Goal: Task Accomplishment & Management: Manage account settings

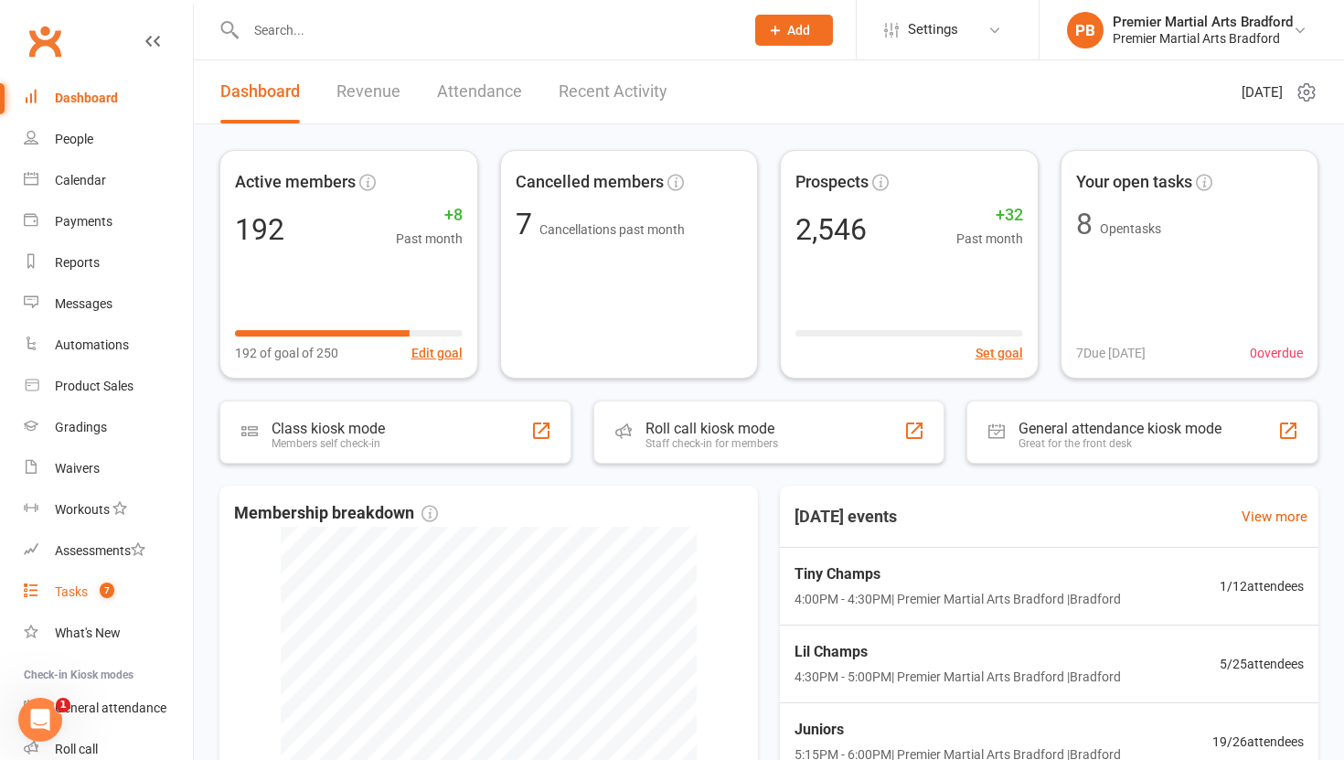
click at [79, 593] on div "Tasks" at bounding box center [71, 591] width 33 height 15
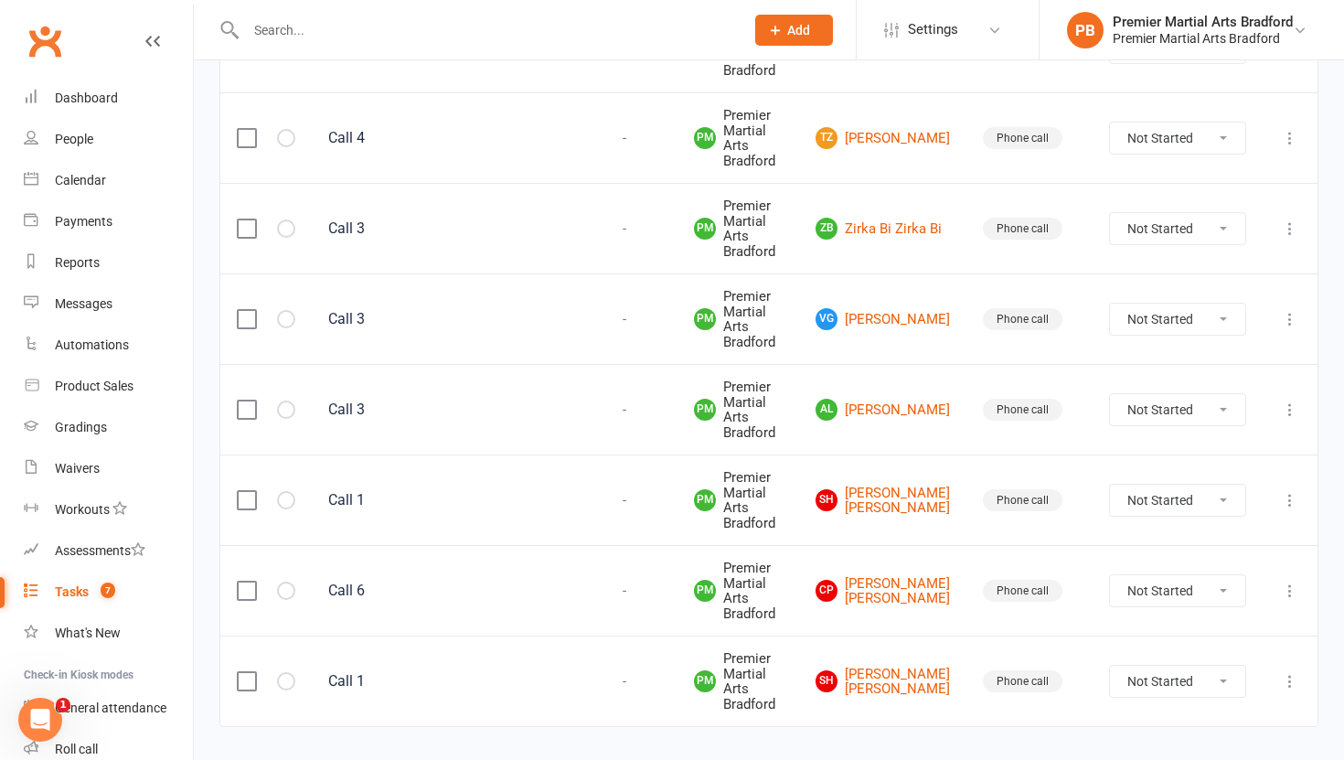
scroll to position [387, 0]
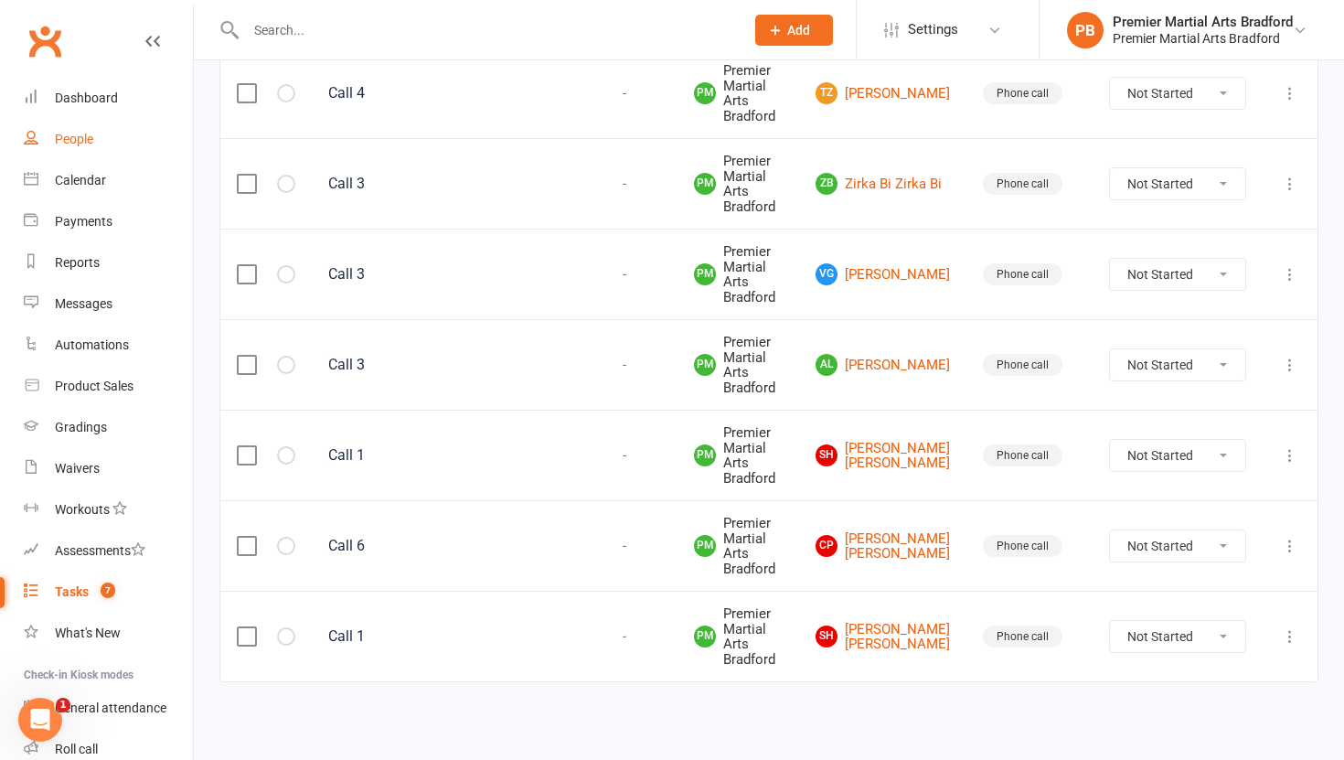
click at [92, 136] on div "People" at bounding box center [74, 139] width 38 height 15
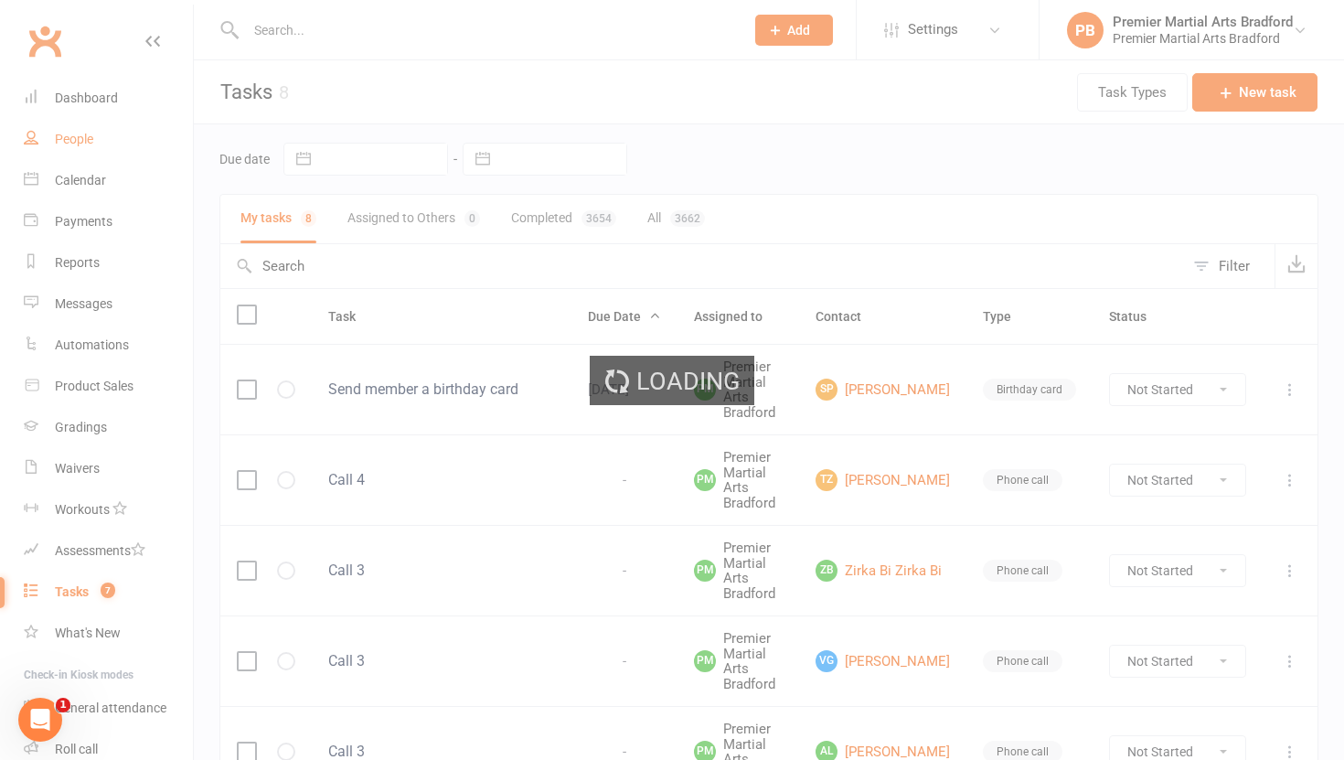
select select "100"
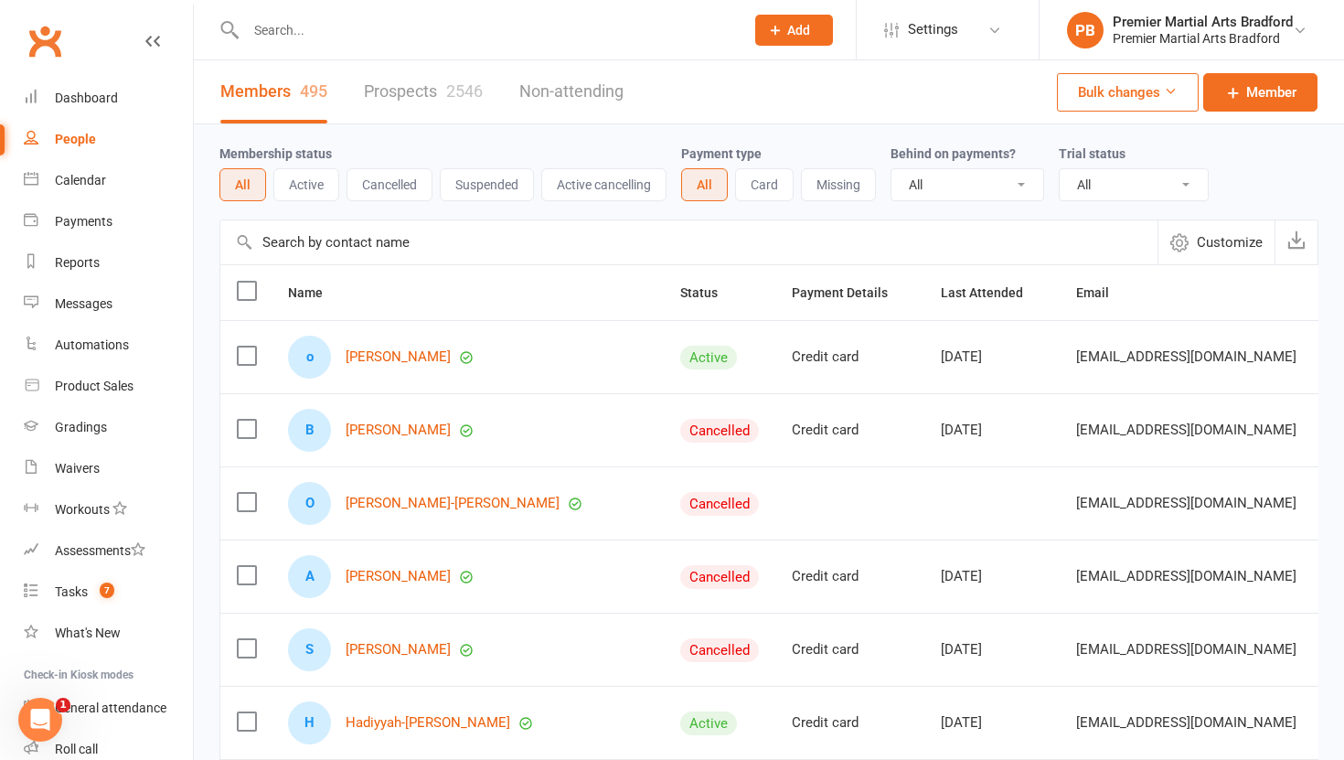
click at [432, 82] on link "Prospects 2546" at bounding box center [423, 91] width 119 height 63
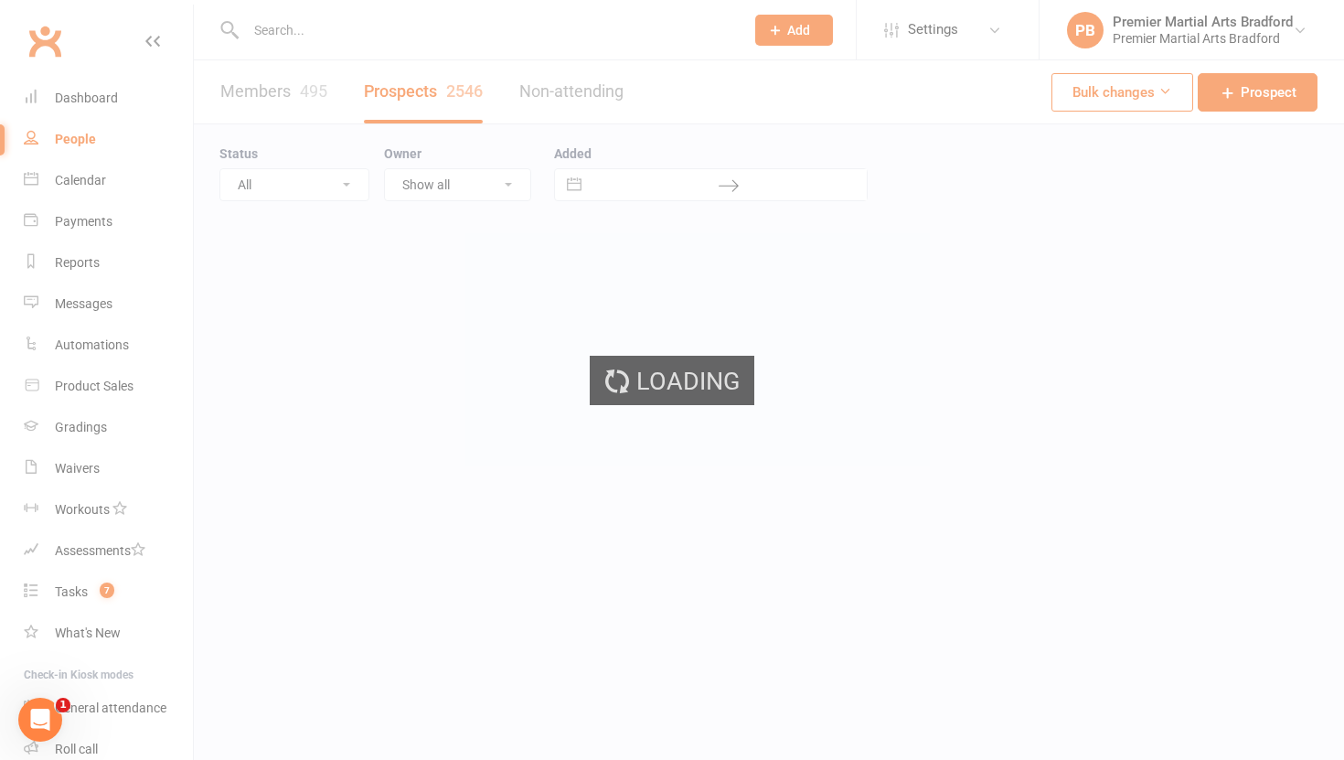
select select "100"
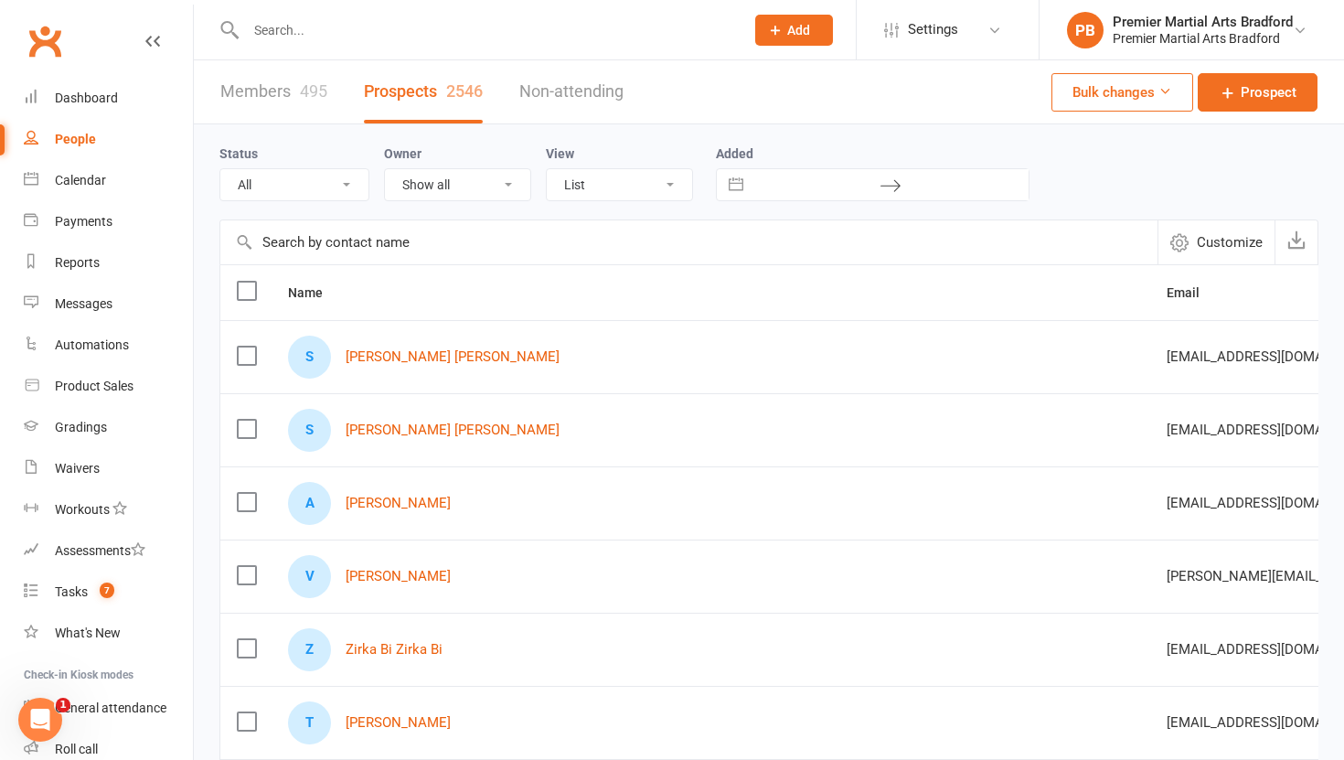
click at [245, 364] on label at bounding box center [246, 355] width 18 height 18
click at [245, 346] on input "checkbox" at bounding box center [246, 346] width 18 height 0
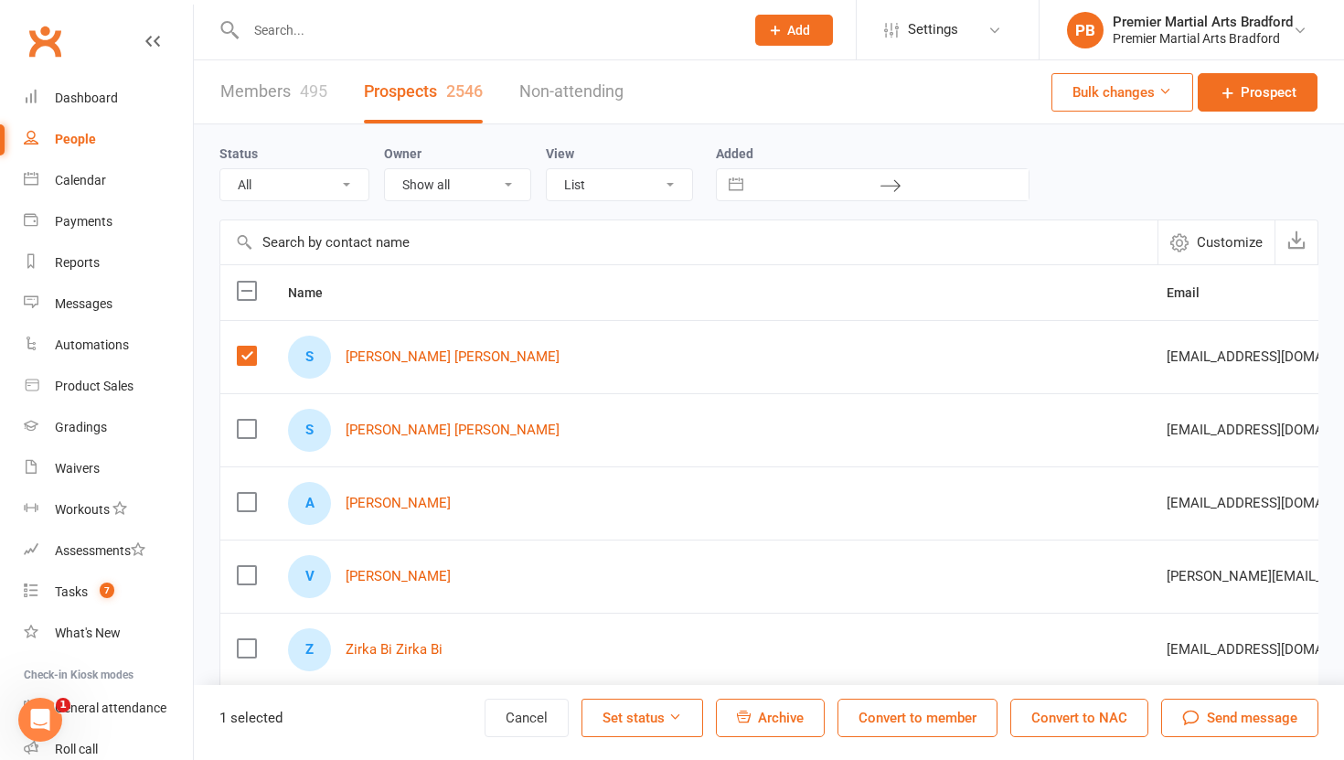
click at [781, 725] on span "Archive" at bounding box center [781, 717] width 46 height 16
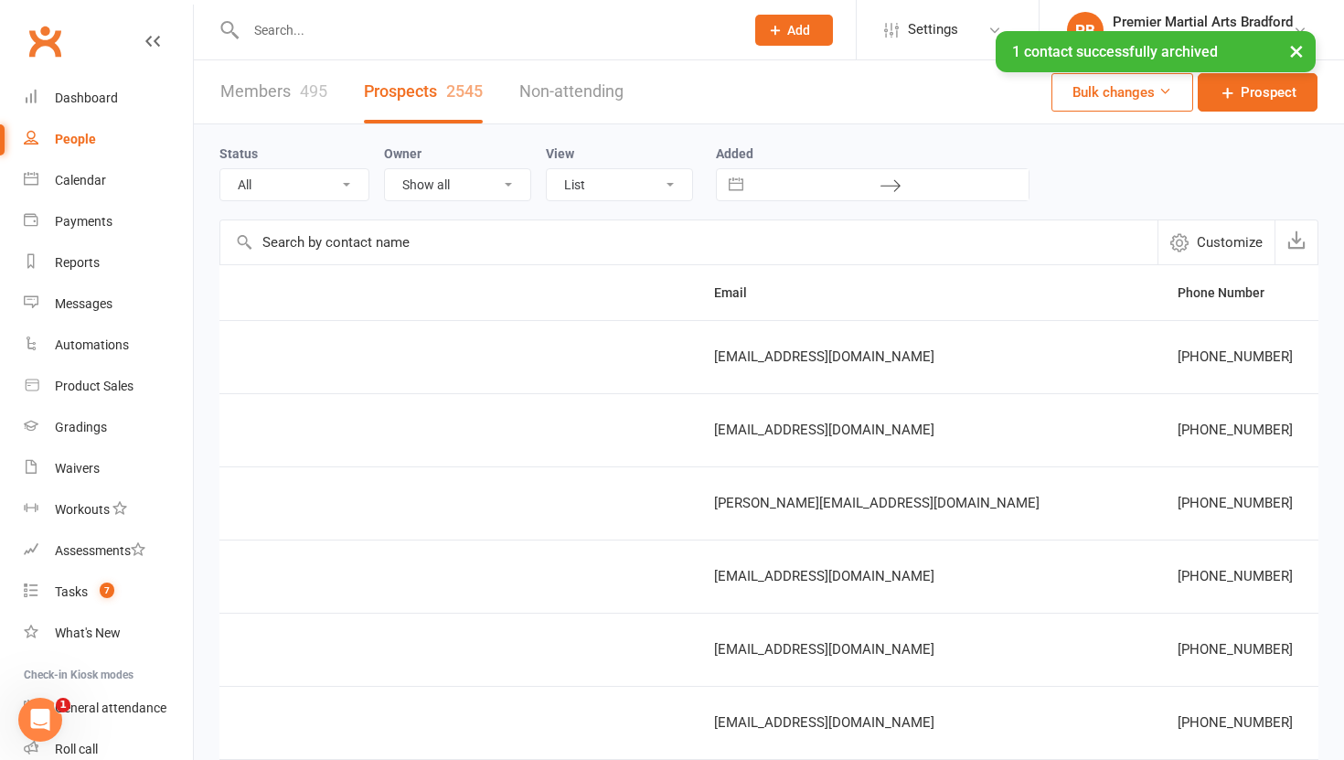
scroll to position [0, 507]
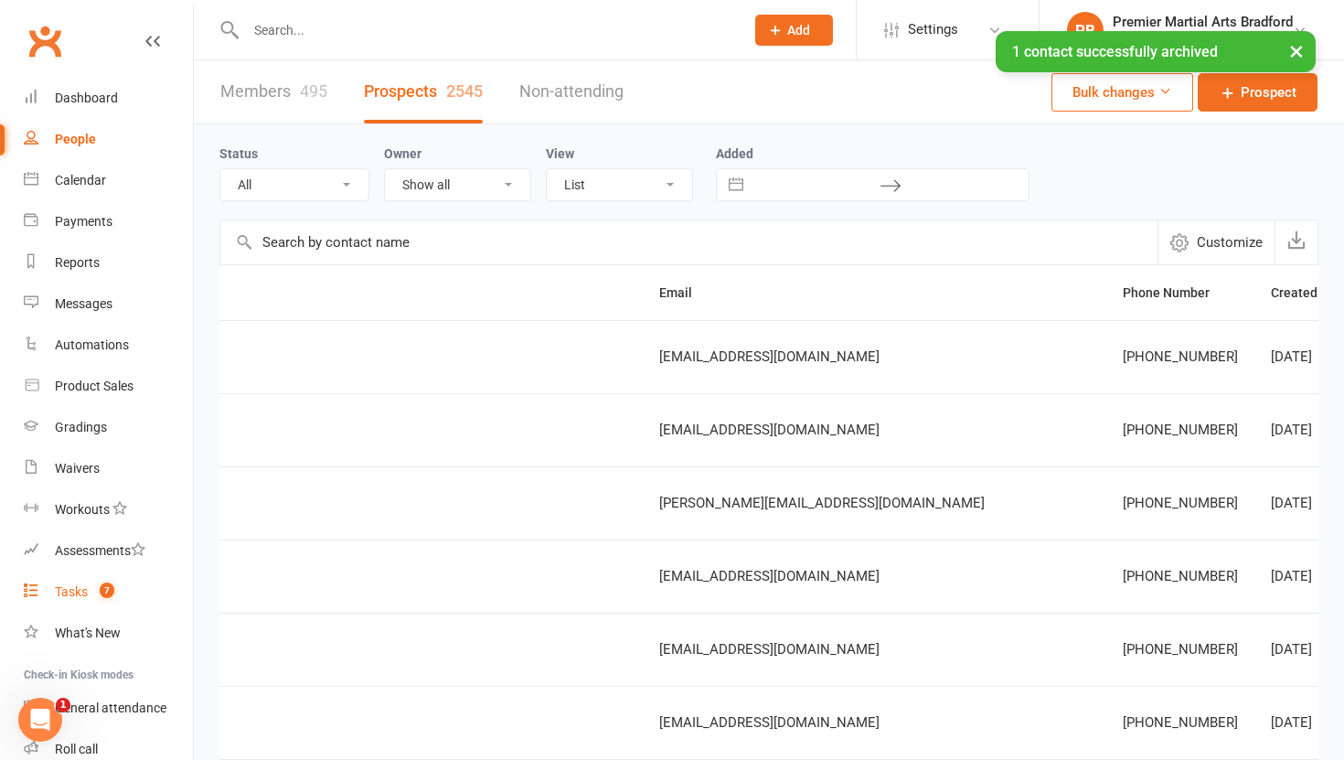
click at [63, 596] on div "Tasks" at bounding box center [71, 591] width 33 height 15
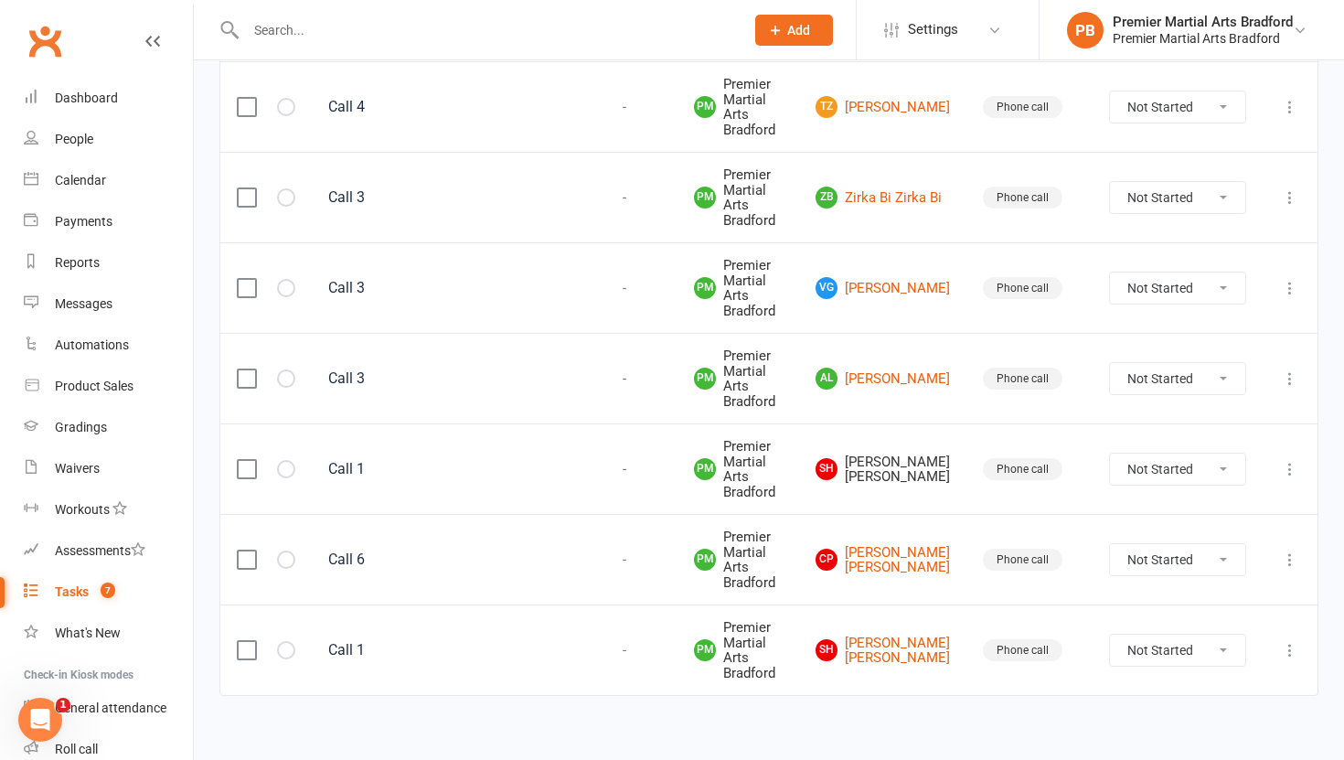
scroll to position [387, 0]
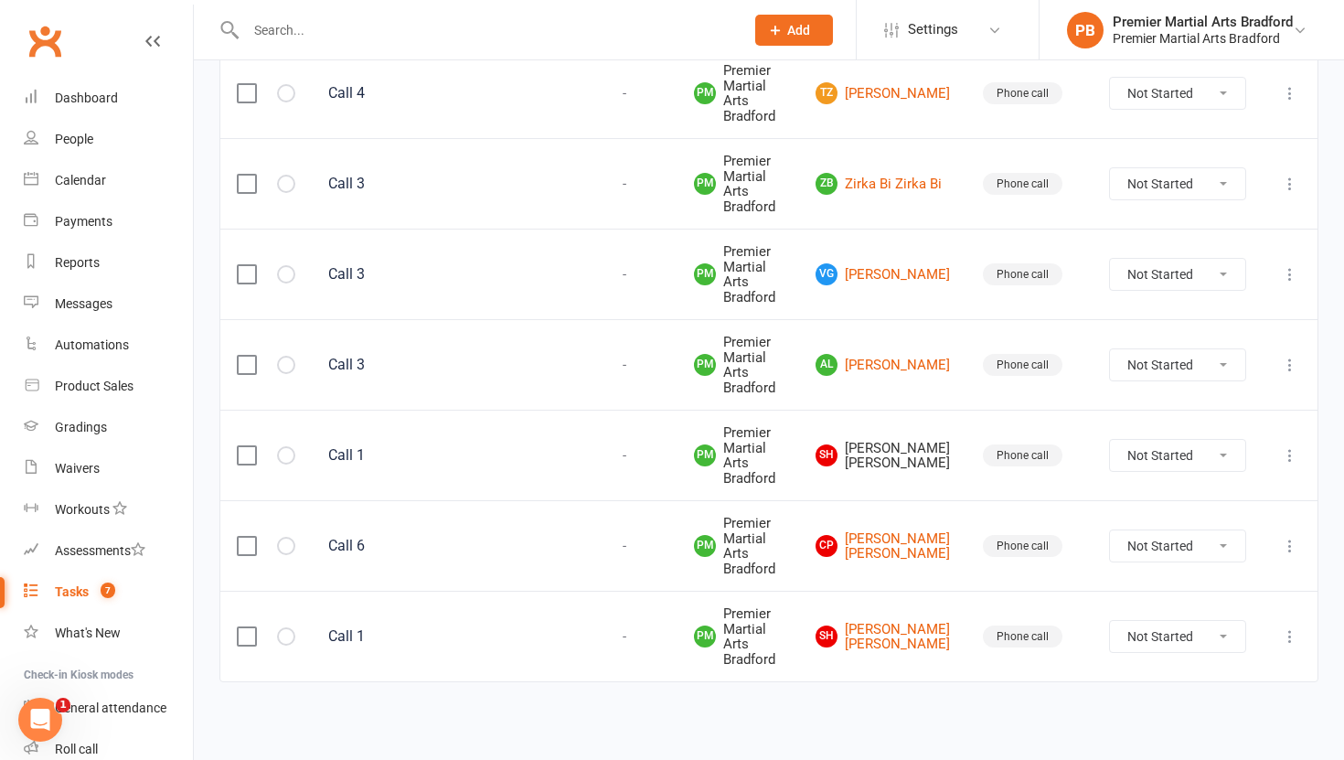
click at [1226, 454] on select "Not Started In Progress Waiting Complete" at bounding box center [1177, 455] width 135 height 31
click at [1110, 440] on select "Not Started In Progress Waiting Complete" at bounding box center [1177, 455] width 135 height 31
select select "unstarted"
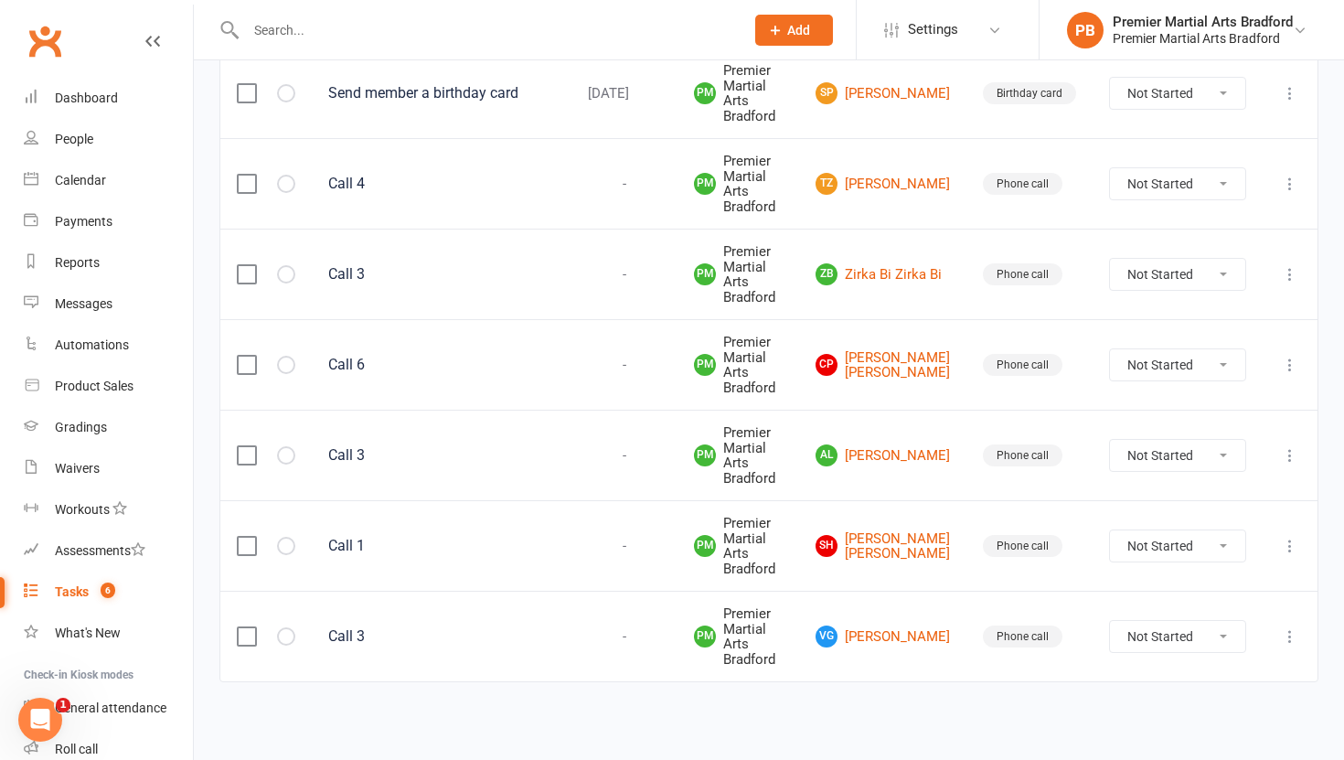
scroll to position [0, 0]
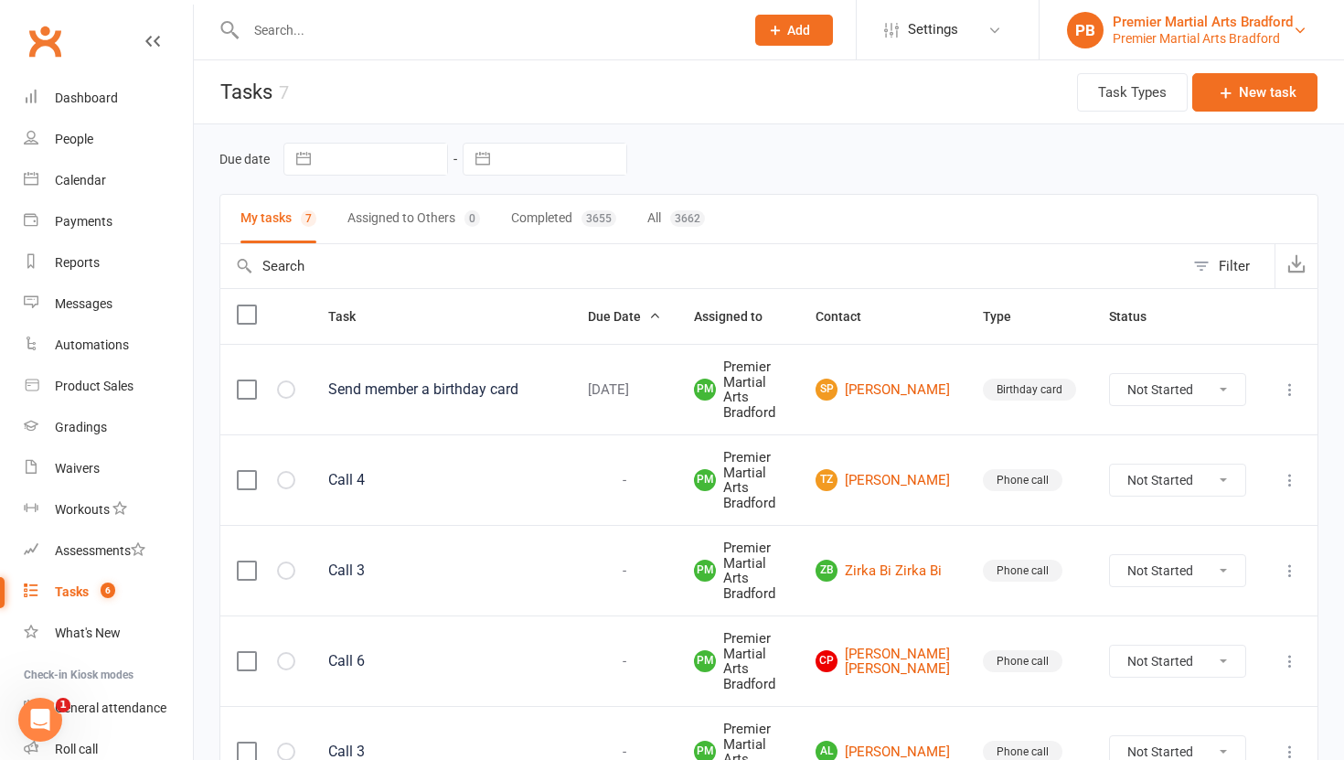
click at [1240, 35] on div "Premier Martial Arts Bradford" at bounding box center [1202, 38] width 180 height 16
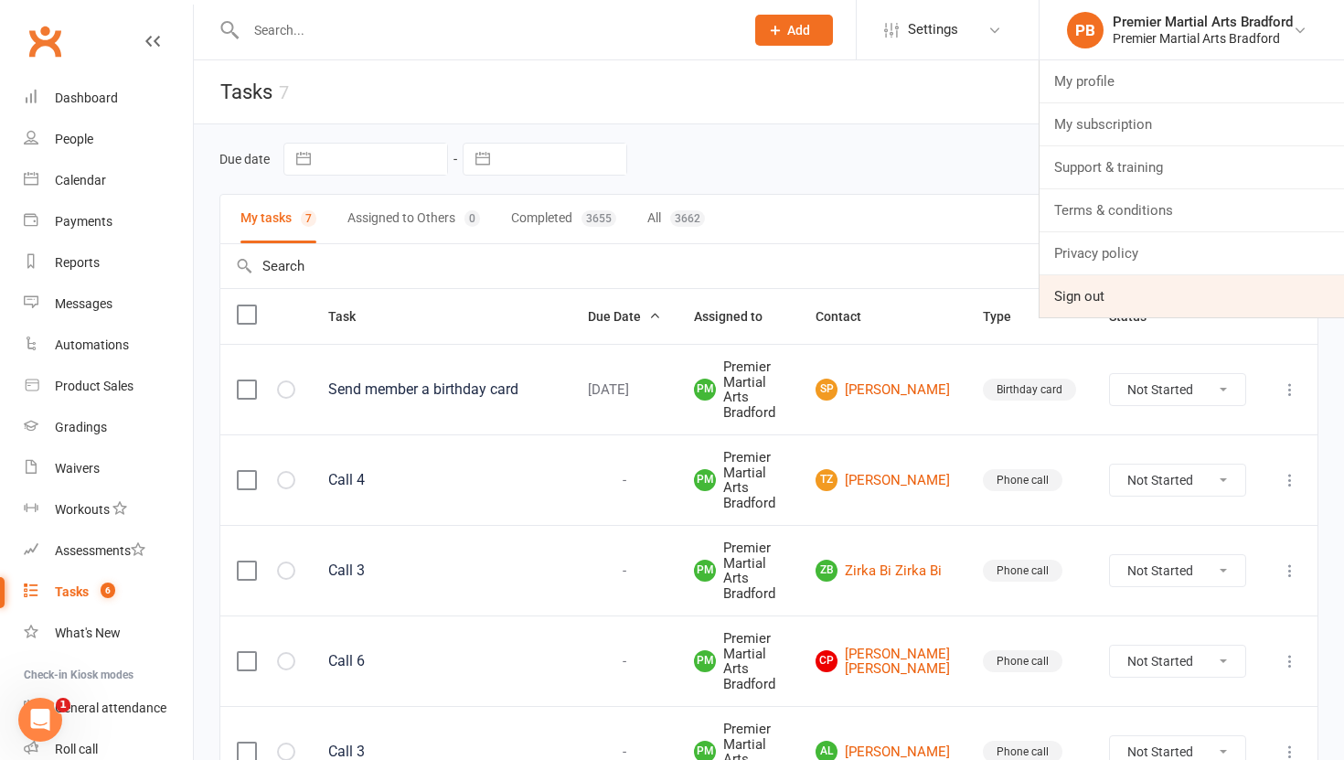
click at [1107, 296] on link "Sign out" at bounding box center [1191, 296] width 304 height 42
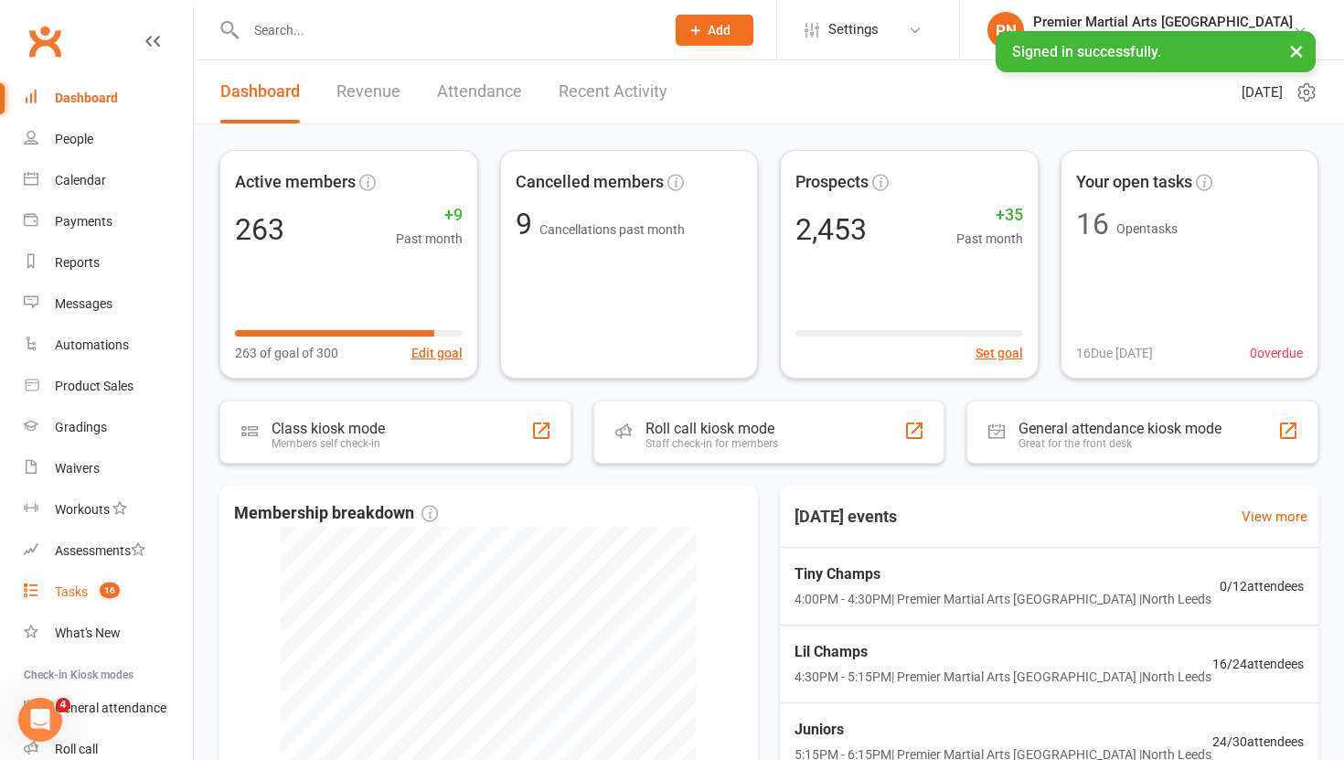
click at [67, 601] on link "Tasks 16" at bounding box center [108, 591] width 169 height 41
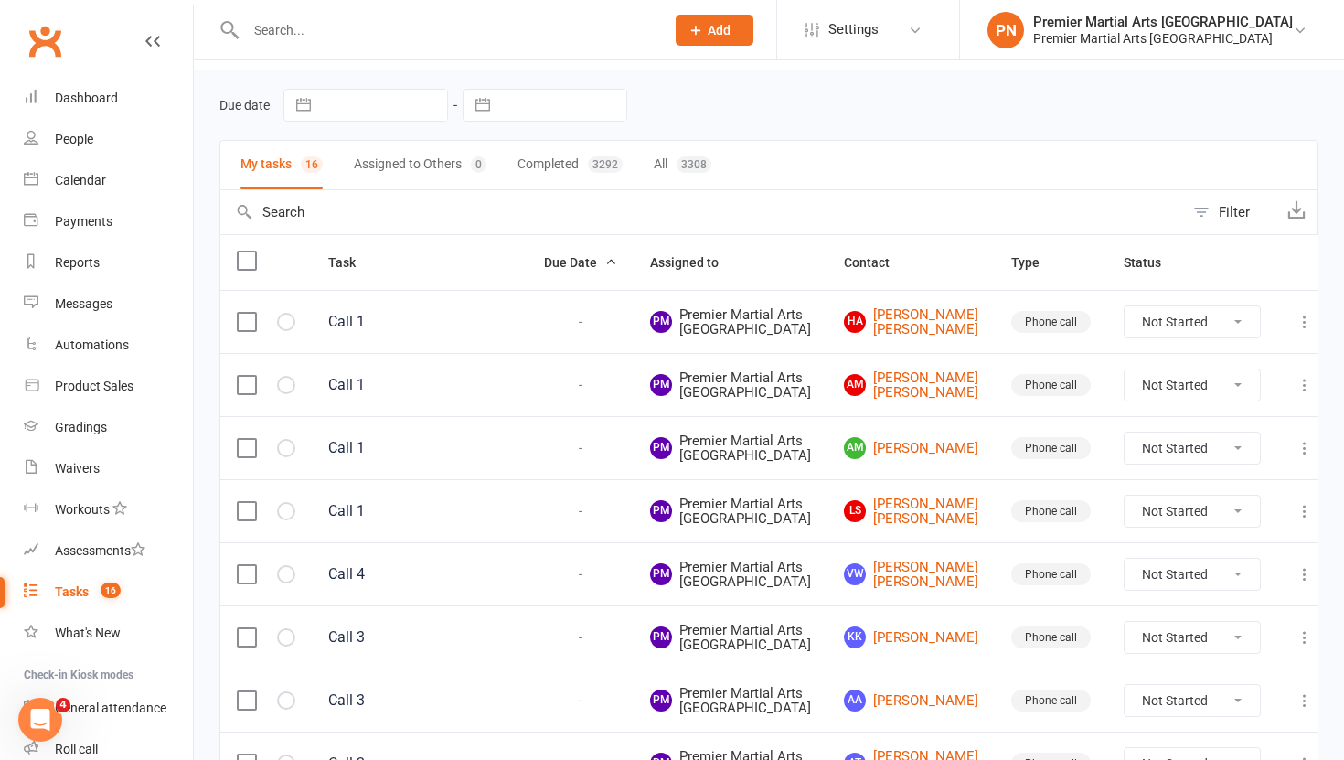
scroll to position [59, 0]
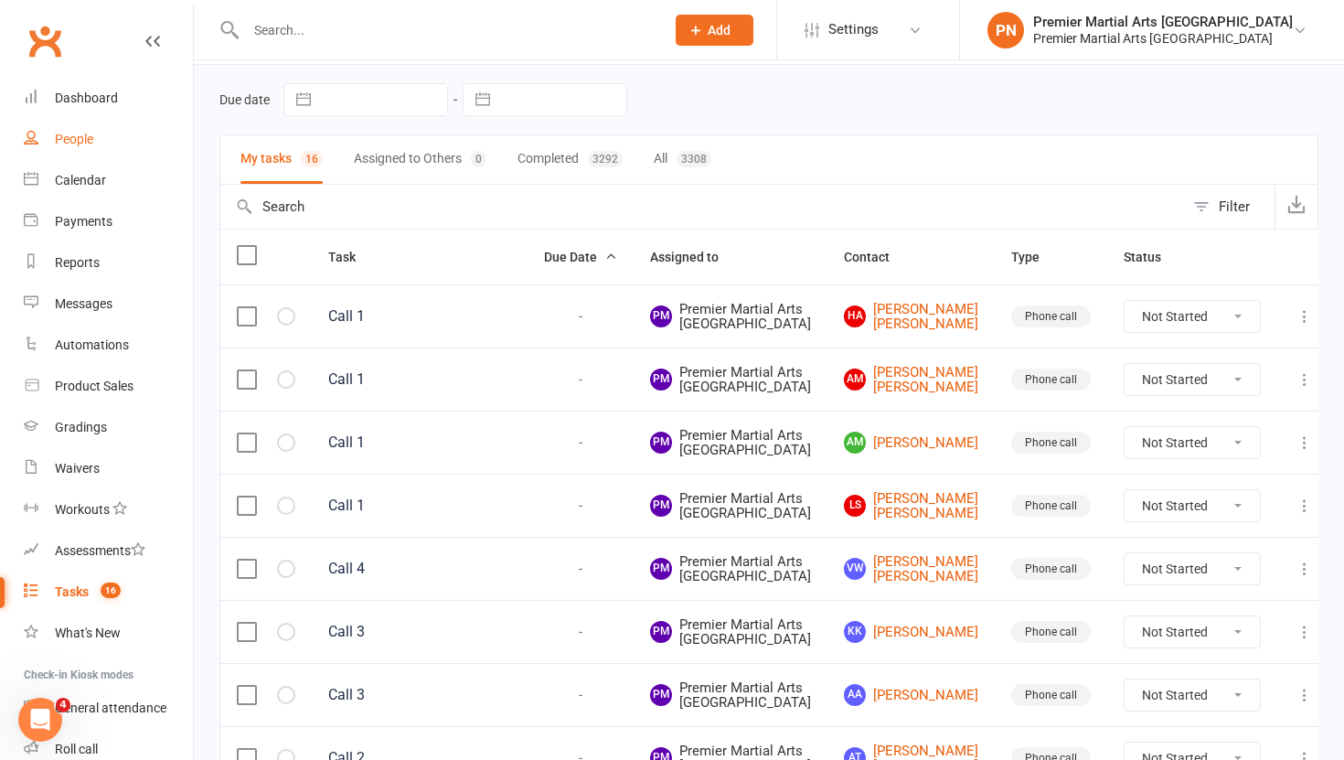
click at [69, 128] on link "People" at bounding box center [108, 139] width 169 height 41
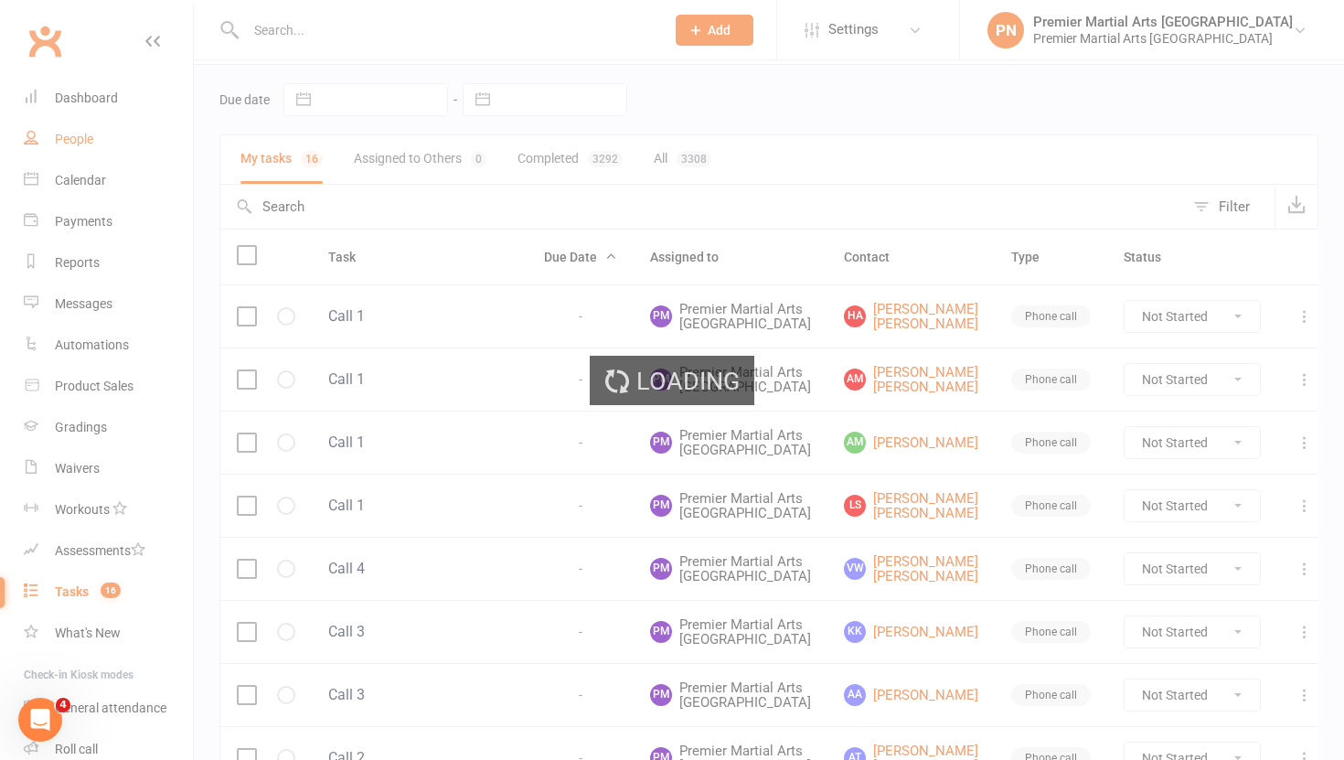
select select "100"
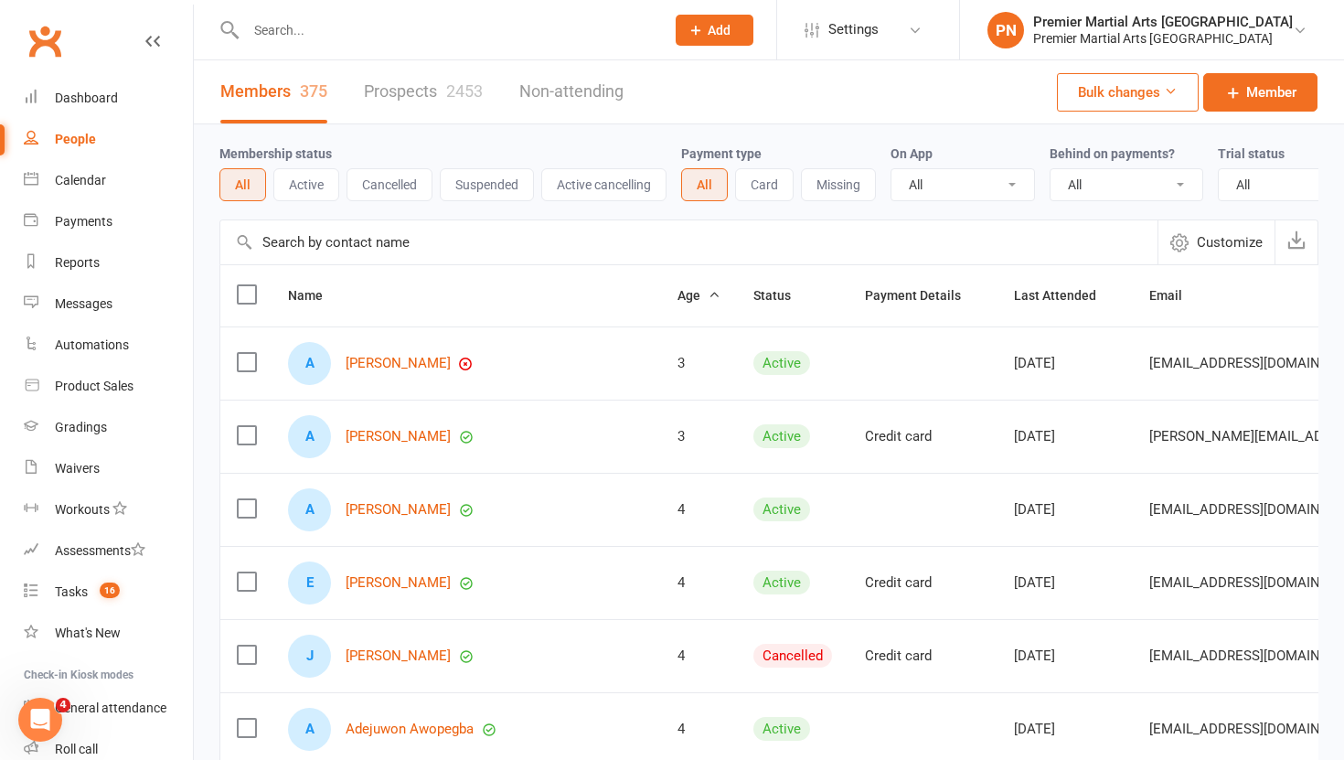
click at [430, 99] on link "Prospects 2453" at bounding box center [423, 91] width 119 height 63
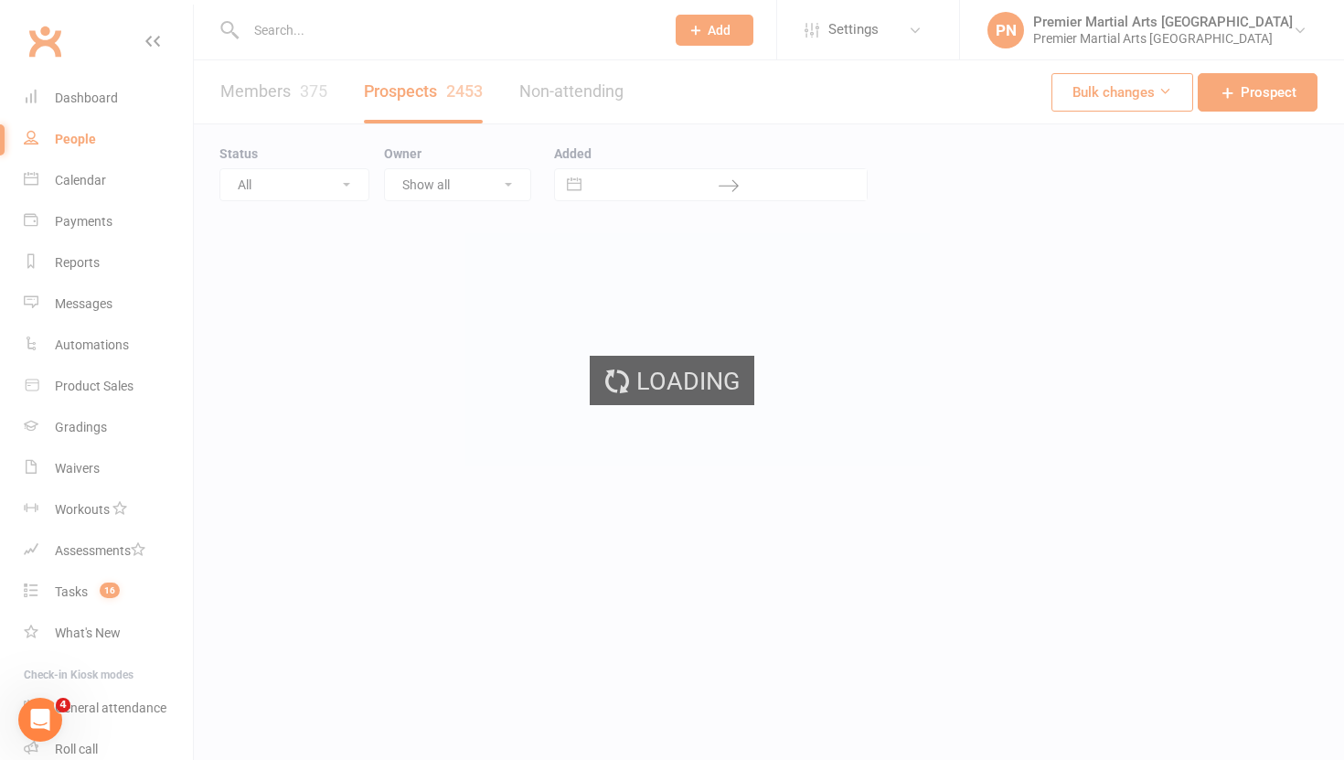
select select "100"
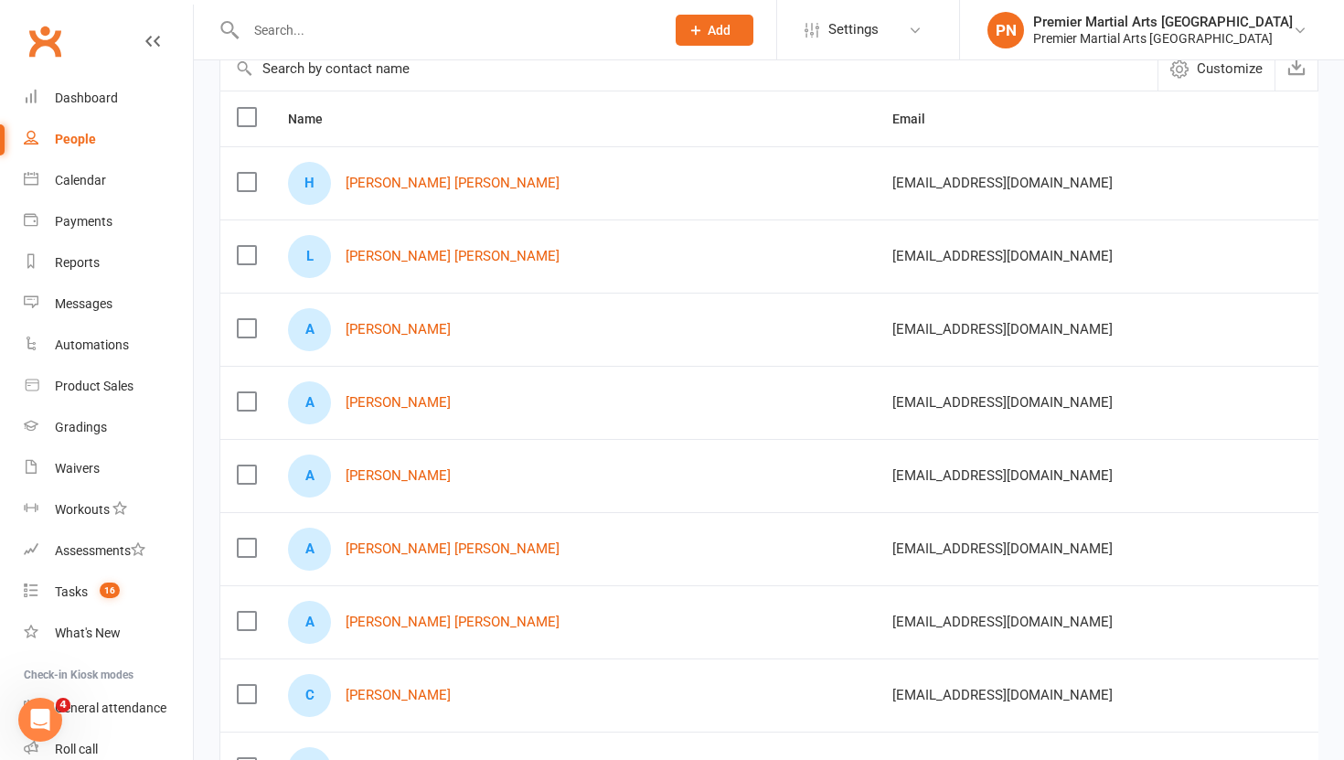
click at [248, 558] on td at bounding box center [245, 548] width 51 height 73
click at [248, 544] on label at bounding box center [246, 547] width 18 height 18
click at [248, 538] on input "checkbox" at bounding box center [246, 538] width 18 height 0
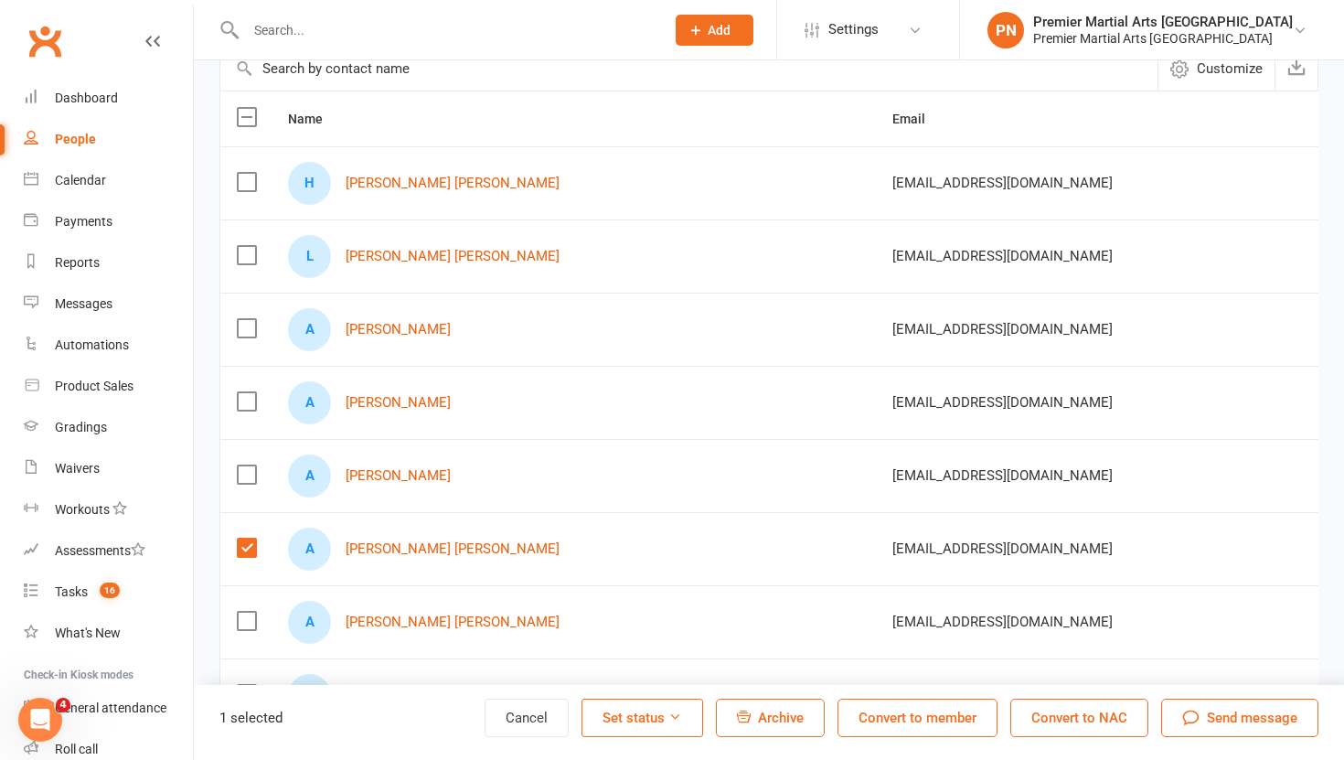
click at [243, 475] on label at bounding box center [246, 474] width 18 height 18
click at [243, 465] on input "checkbox" at bounding box center [246, 465] width 18 height 0
click at [245, 403] on label at bounding box center [246, 401] width 18 height 18
click at [245, 392] on input "checkbox" at bounding box center [246, 392] width 18 height 0
click at [750, 718] on icon "button" at bounding box center [744, 716] width 14 height 14
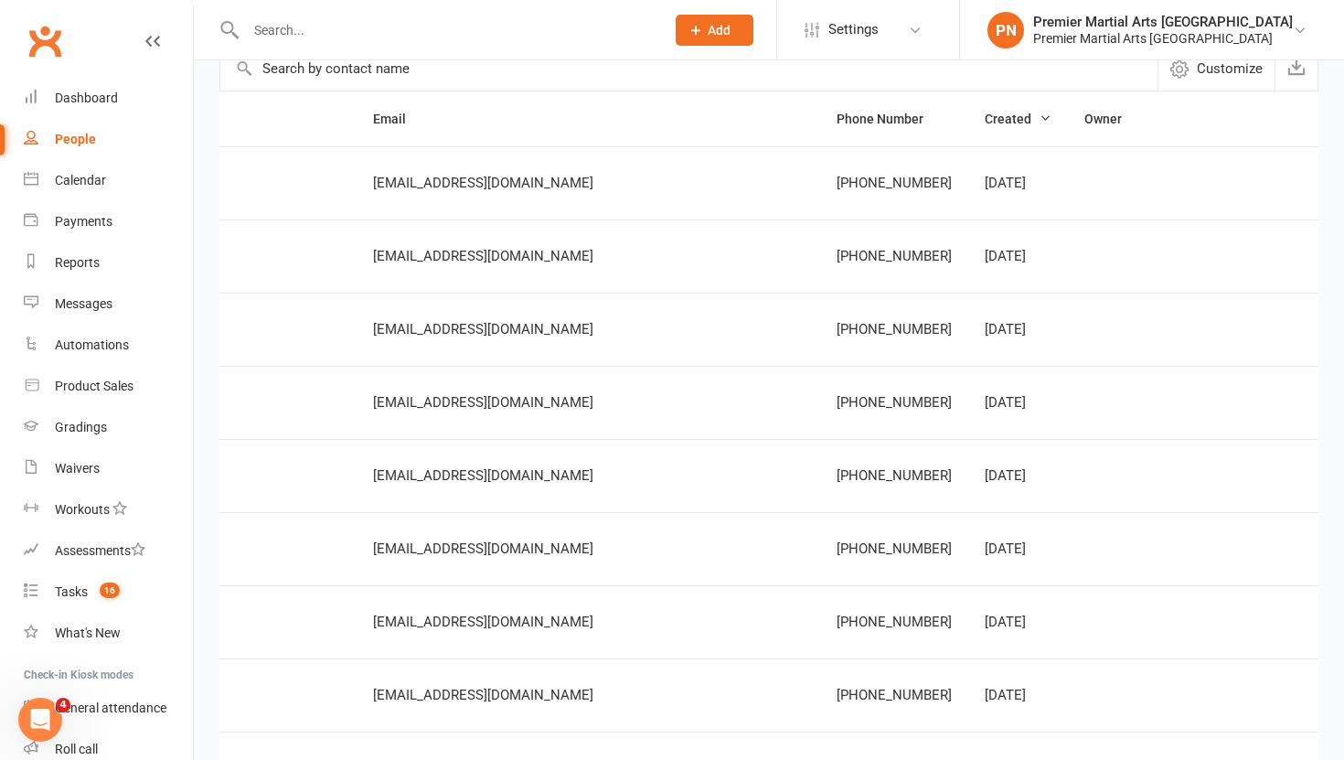
scroll to position [0, 534]
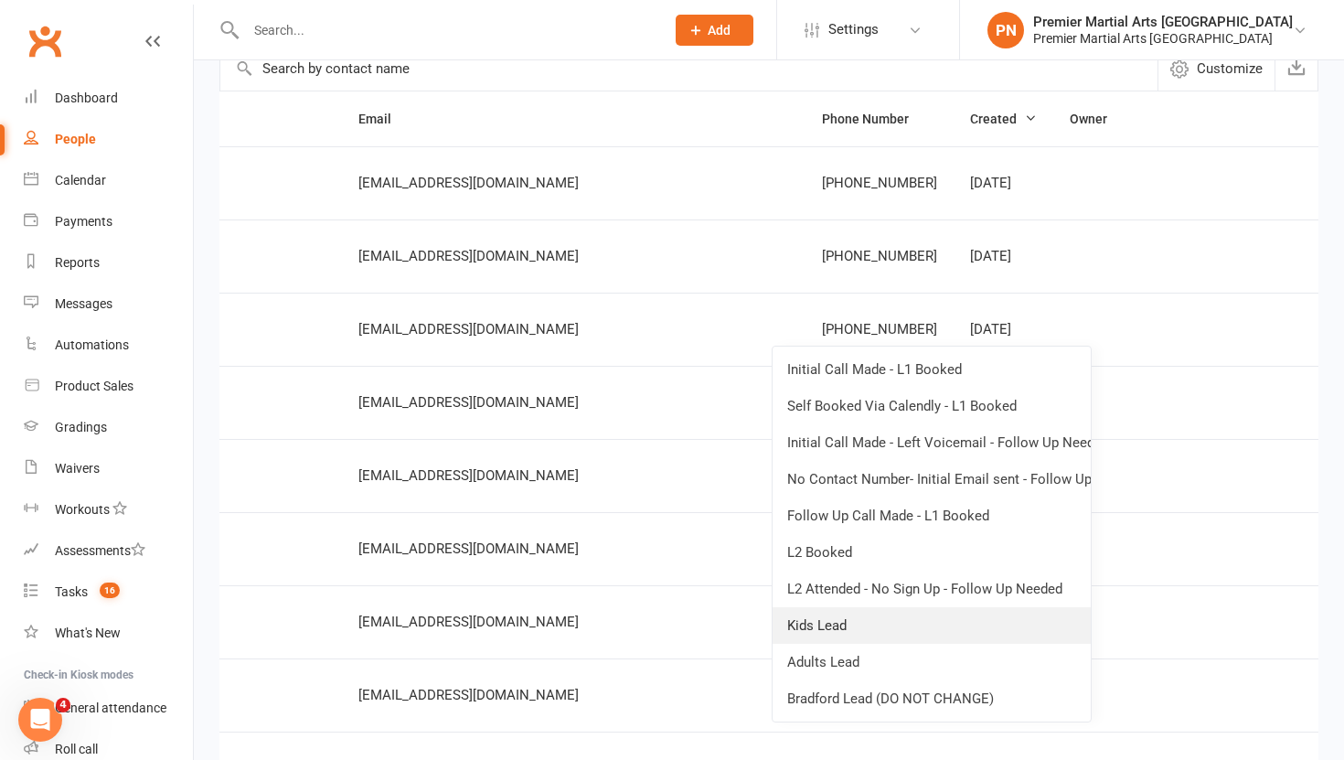
click at [901, 623] on link "Kids Lead" at bounding box center [931, 625] width 318 height 37
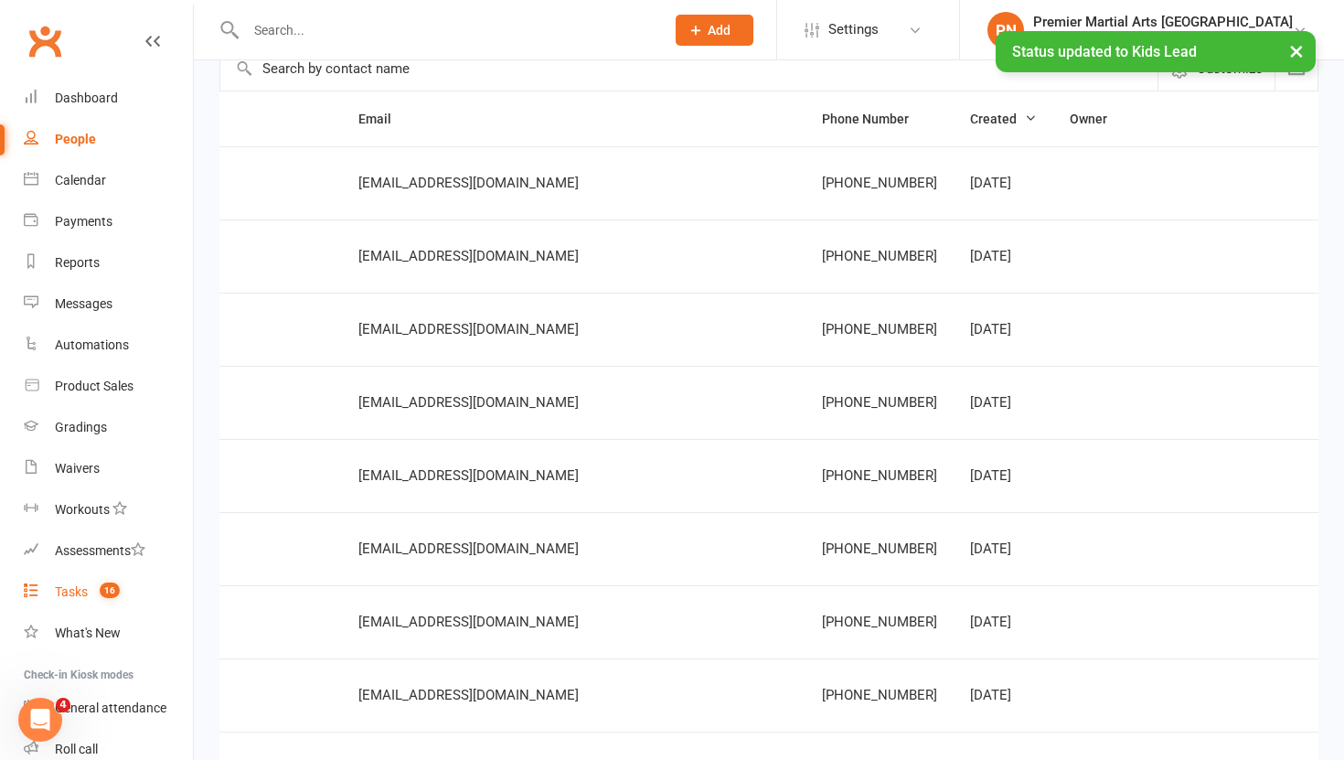
click at [78, 593] on div "Tasks" at bounding box center [71, 591] width 33 height 15
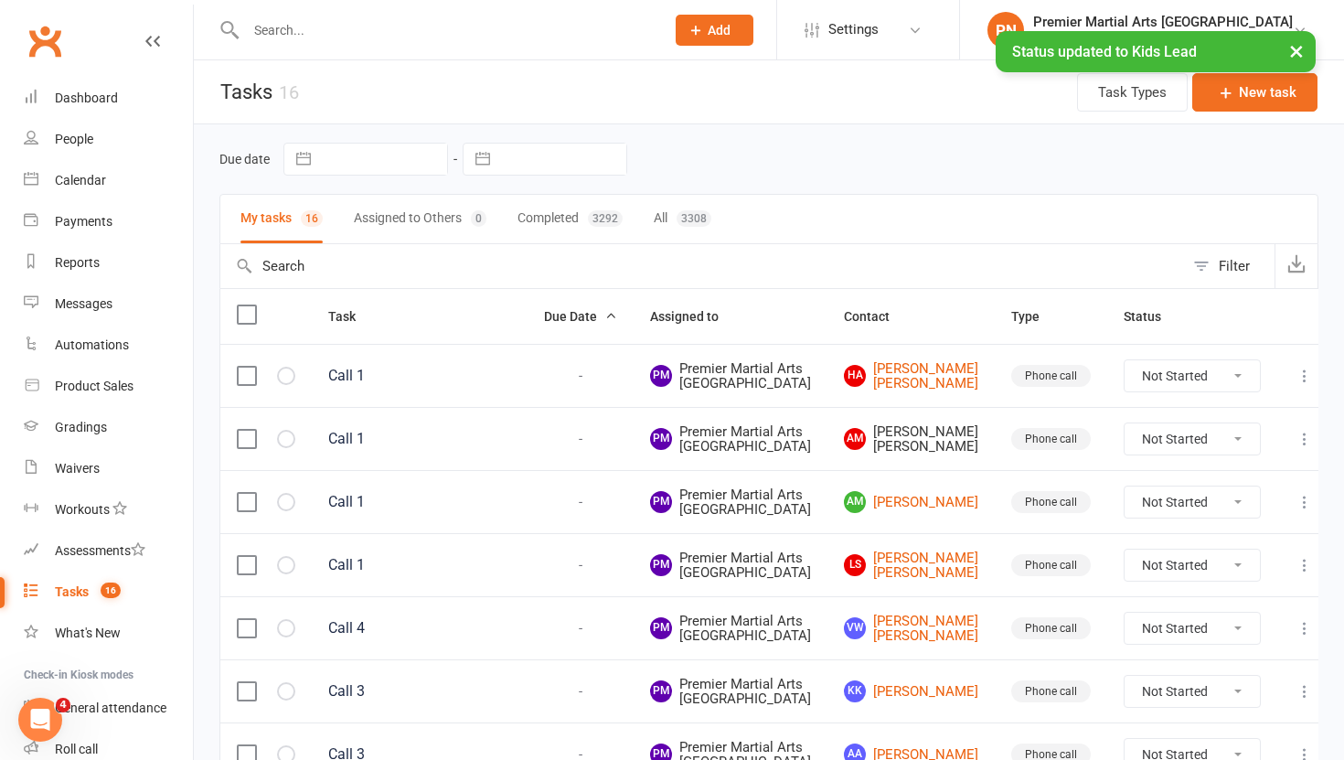
click at [239, 448] on label at bounding box center [246, 439] width 18 height 18
click at [239, 430] on input "checkbox" at bounding box center [246, 430] width 18 height 0
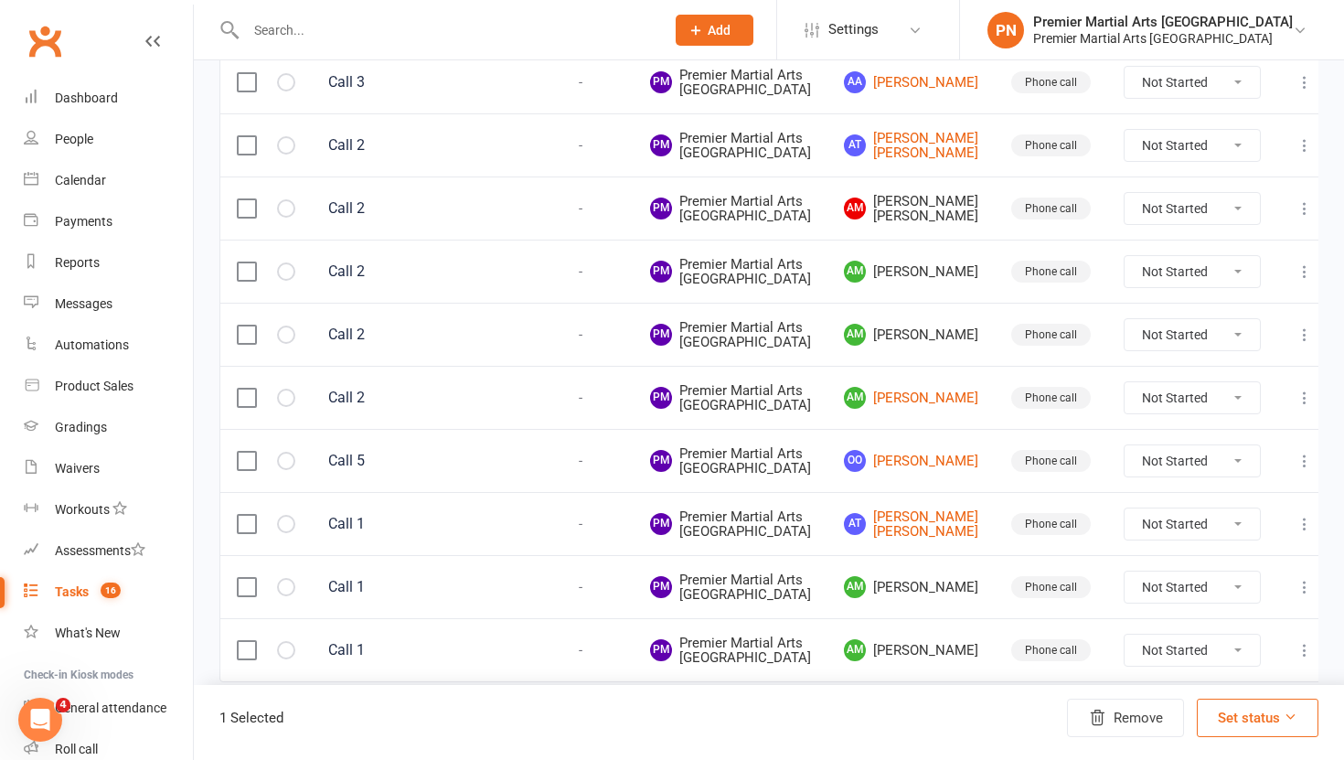
scroll to position [845, 0]
click at [247, 218] on label at bounding box center [246, 208] width 18 height 18
click at [247, 199] on input "checkbox" at bounding box center [246, 199] width 18 height 0
click at [253, 281] on label at bounding box center [246, 271] width 18 height 18
click at [253, 262] on input "checkbox" at bounding box center [246, 262] width 18 height 0
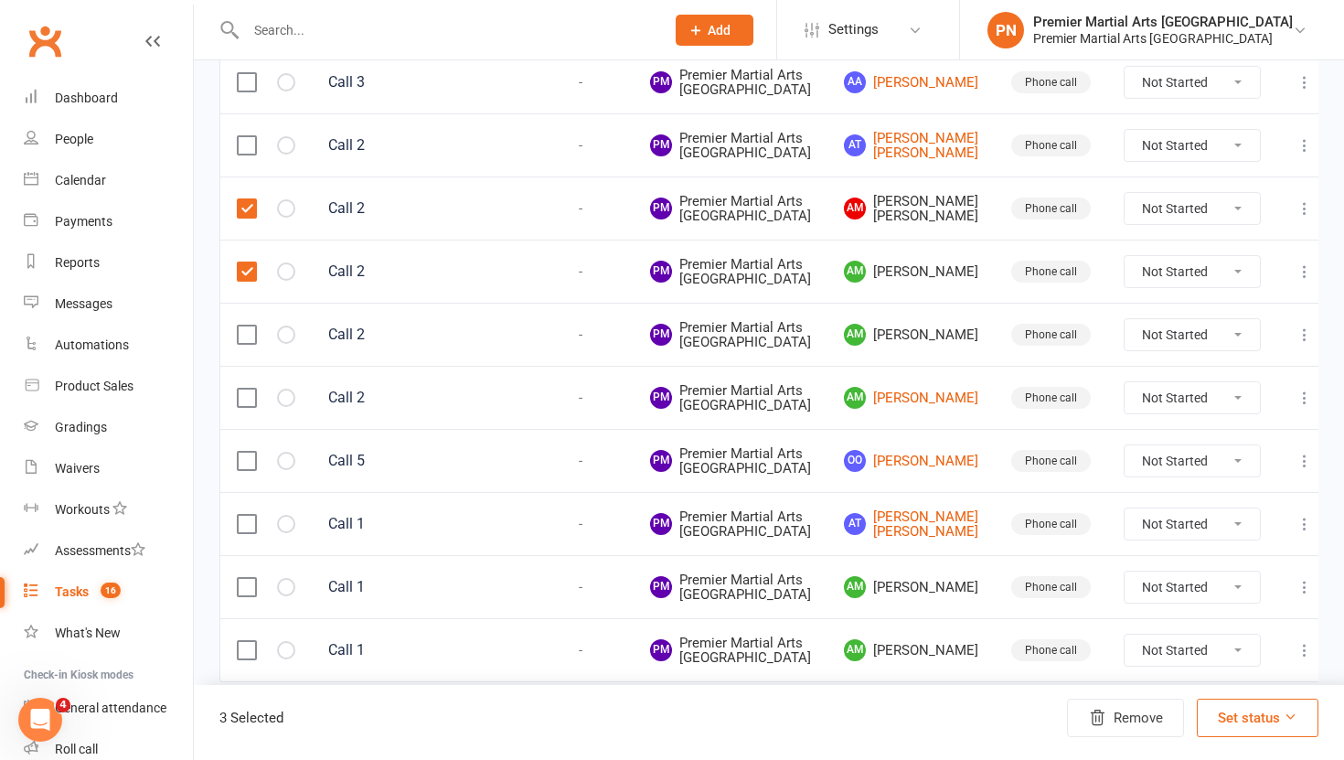
click at [252, 344] on label at bounding box center [246, 334] width 18 height 18
click at [252, 325] on input "checkbox" at bounding box center [246, 325] width 18 height 0
click at [240, 556] on td at bounding box center [265, 586] width 91 height 63
click at [249, 578] on label at bounding box center [246, 587] width 18 height 18
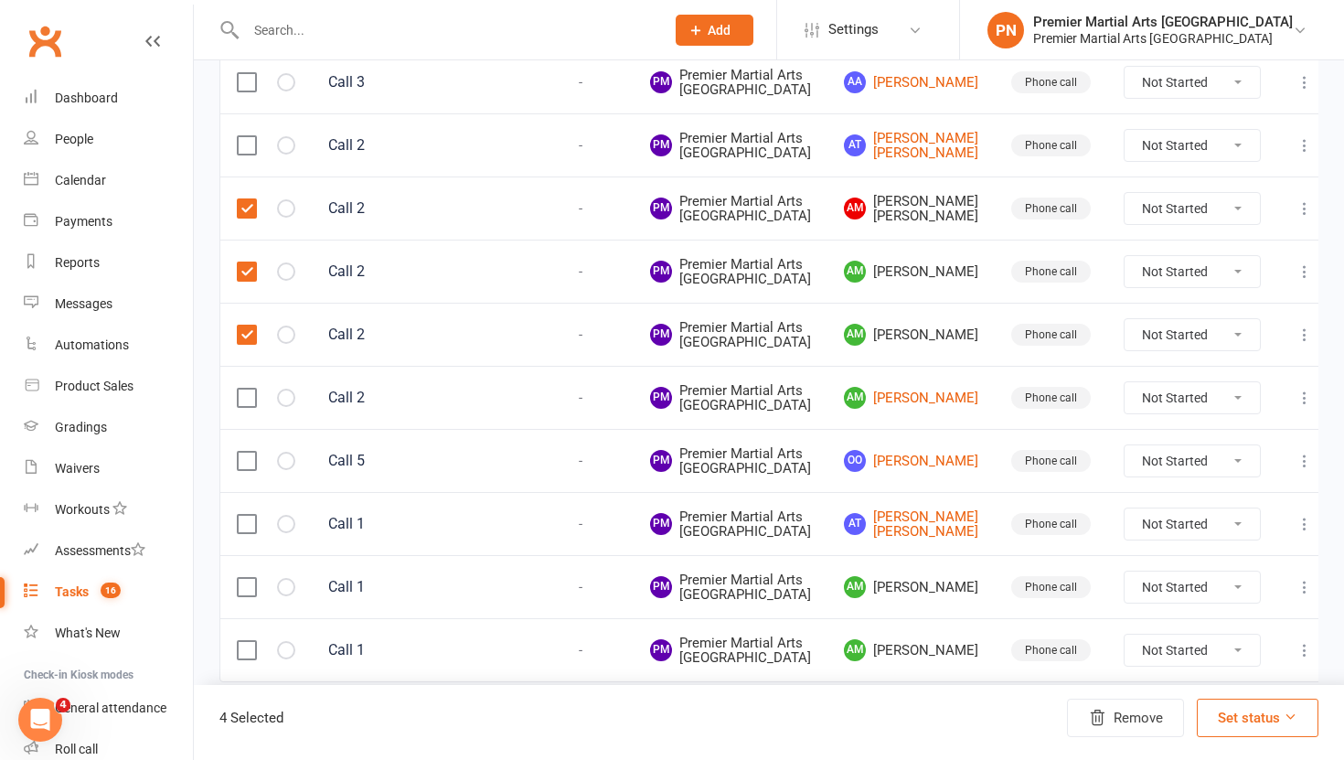
click at [249, 578] on input "checkbox" at bounding box center [246, 578] width 18 height 0
click at [245, 649] on label at bounding box center [246, 650] width 18 height 18
click at [245, 641] on input "checkbox" at bounding box center [246, 641] width 18 height 0
click at [1158, 715] on button "Remove" at bounding box center [1125, 717] width 117 height 38
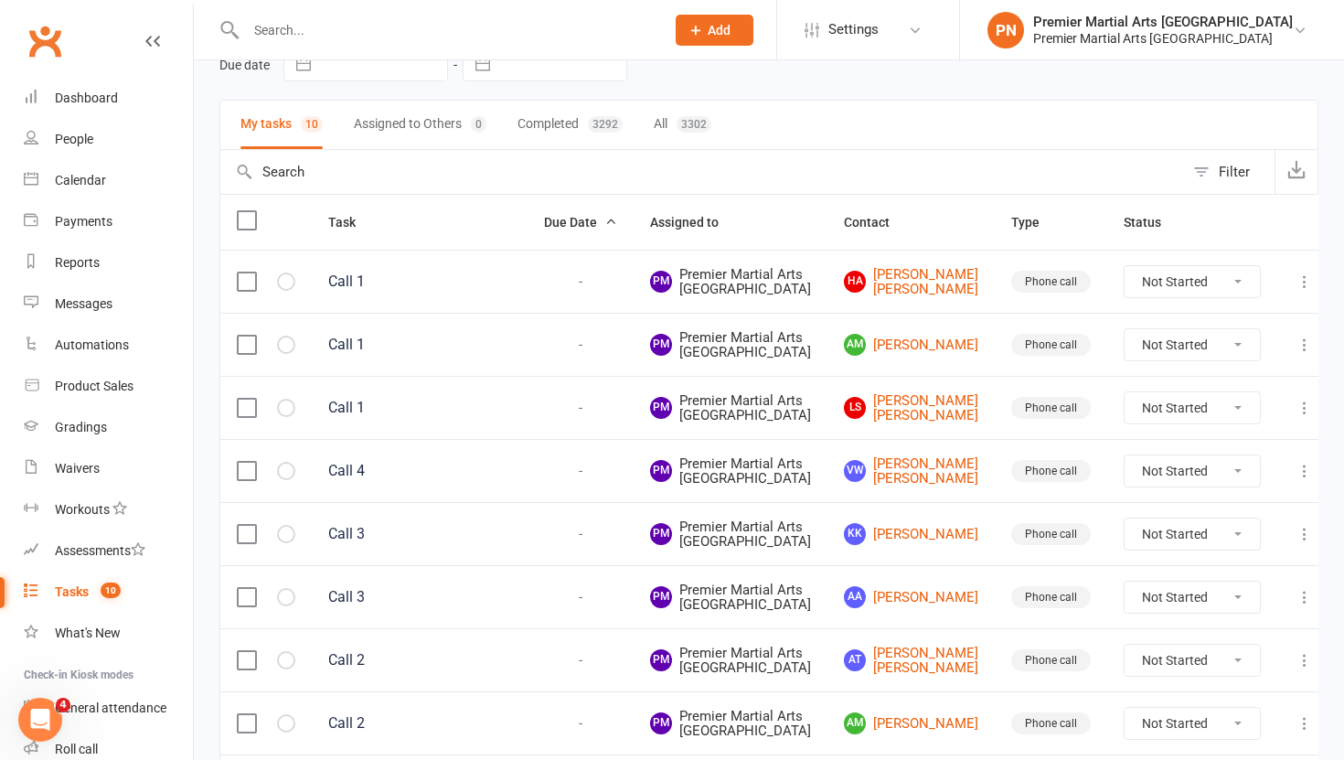
scroll to position [0, 0]
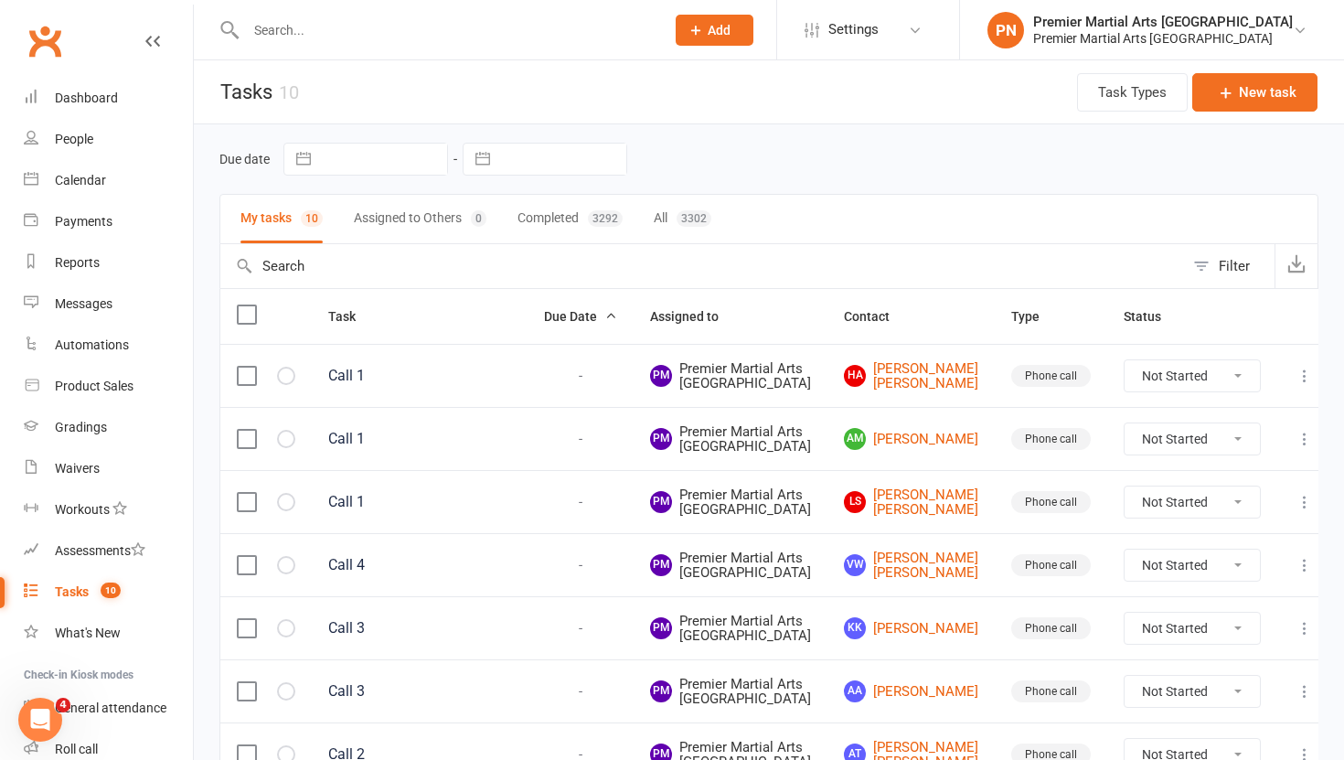
click at [329, 39] on input "text" at bounding box center [445, 30] width 411 height 26
paste input "[PERSON_NAME][EMAIL_ADDRESS][DOMAIN_NAME]"
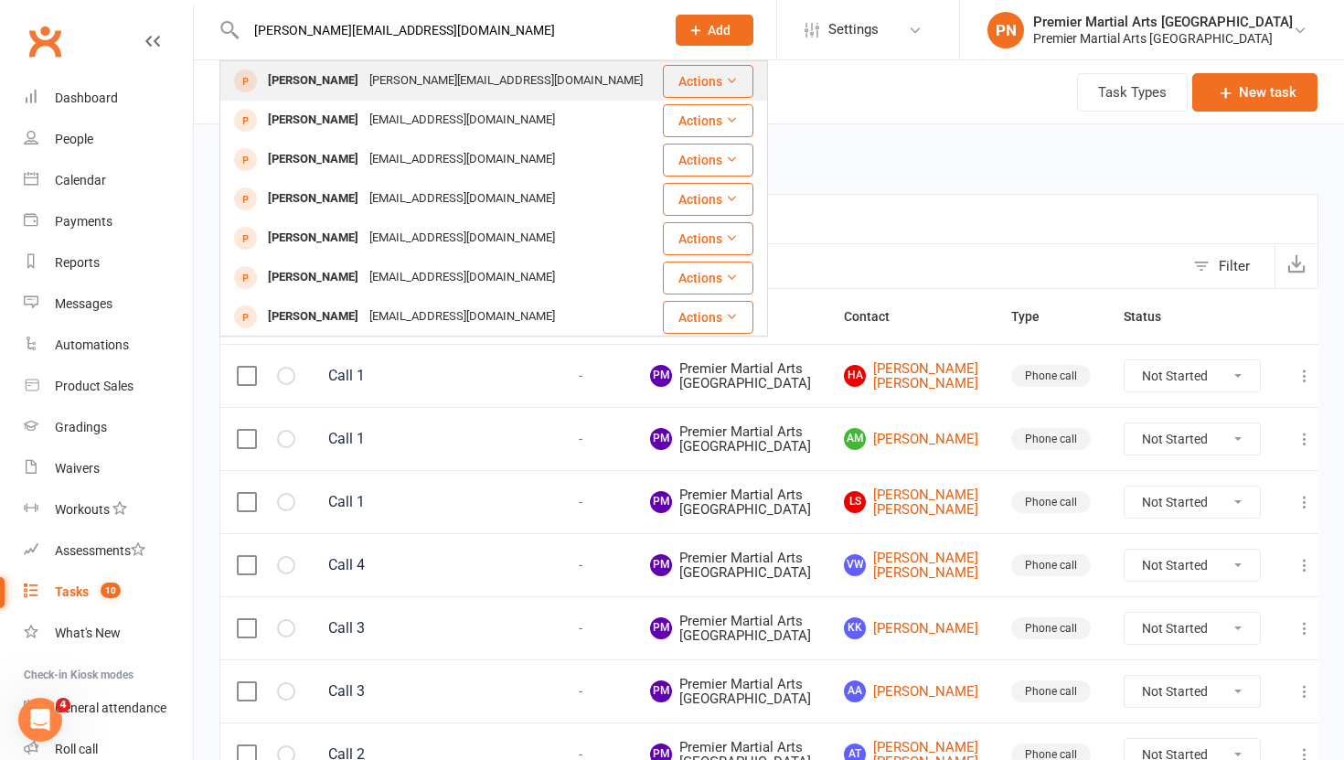
type input "[PERSON_NAME][EMAIL_ADDRESS][DOMAIN_NAME]"
click at [409, 88] on div "[PERSON_NAME][EMAIL_ADDRESS][DOMAIN_NAME]" at bounding box center [506, 81] width 284 height 27
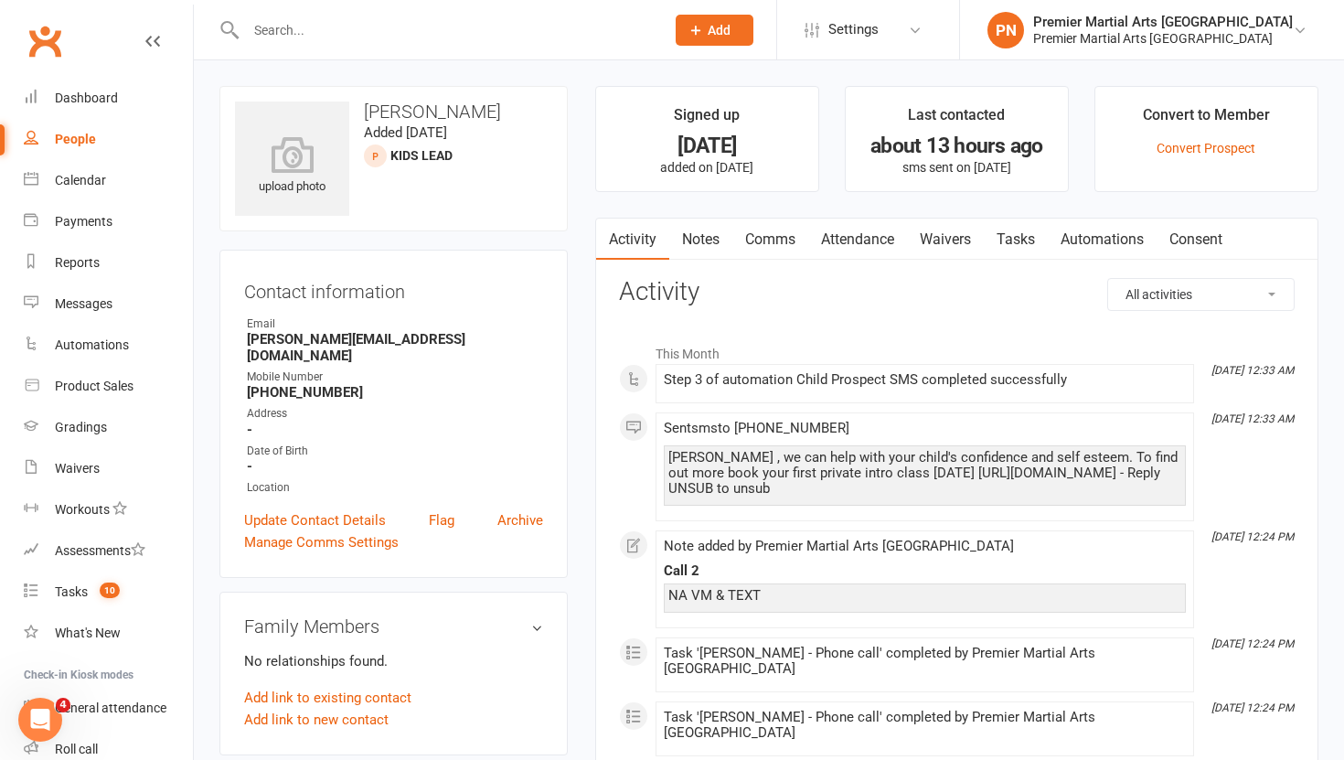
click at [1011, 243] on link "Tasks" at bounding box center [1016, 239] width 64 height 42
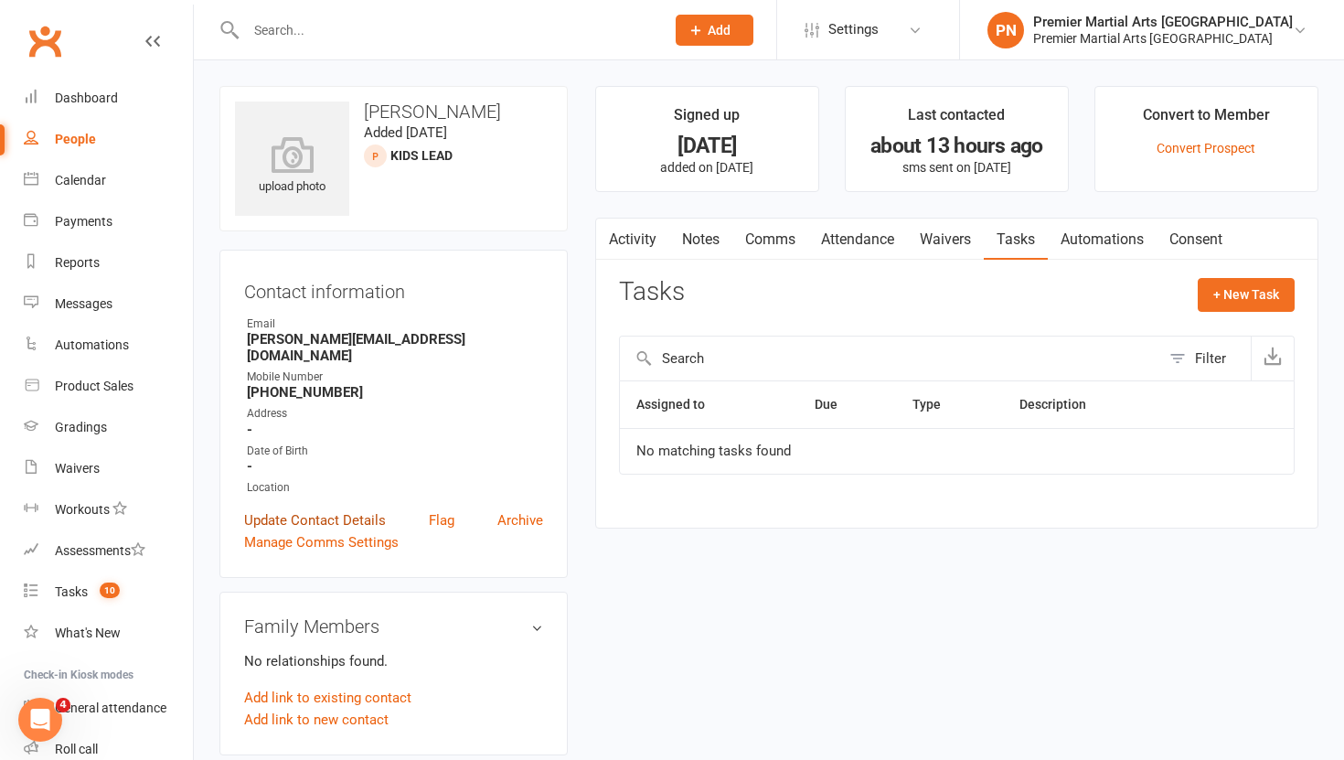
click at [354, 509] on link "Update Contact Details" at bounding box center [315, 520] width 142 height 22
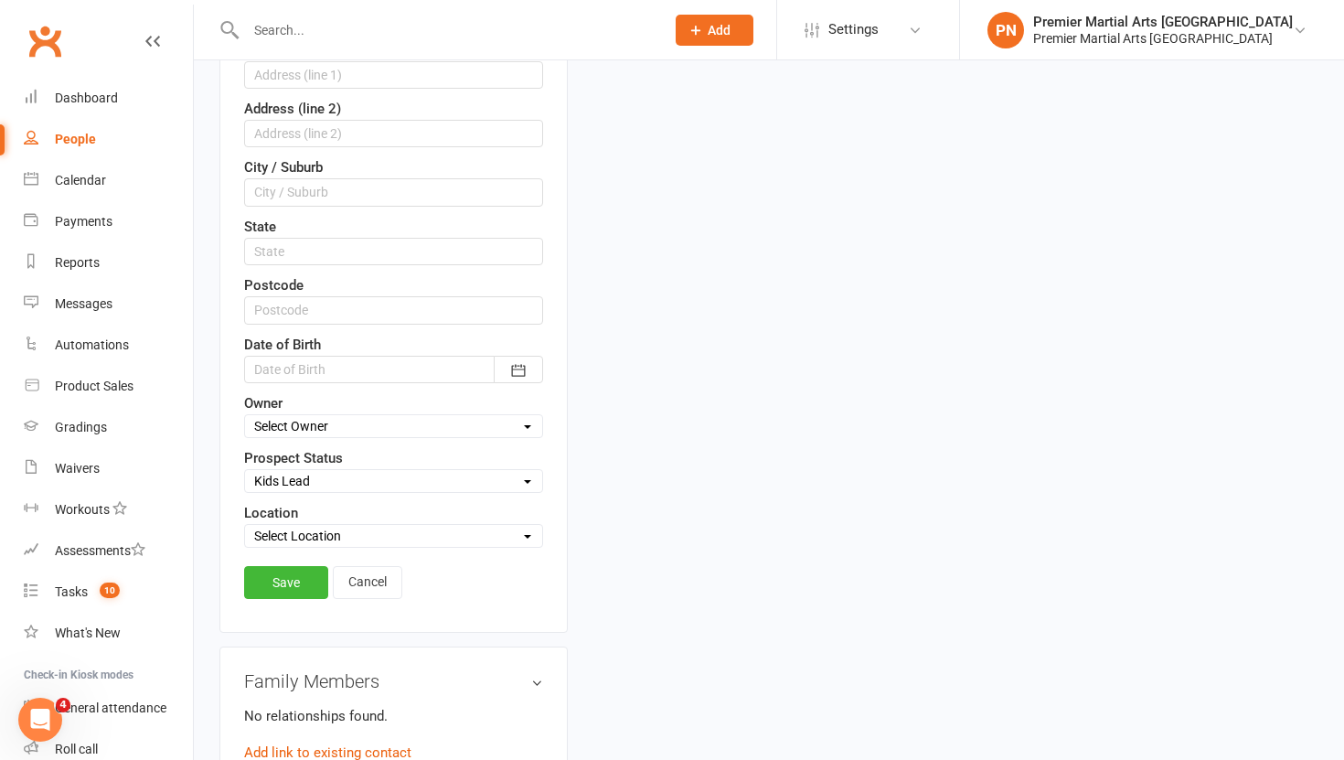
scroll to position [493, 0]
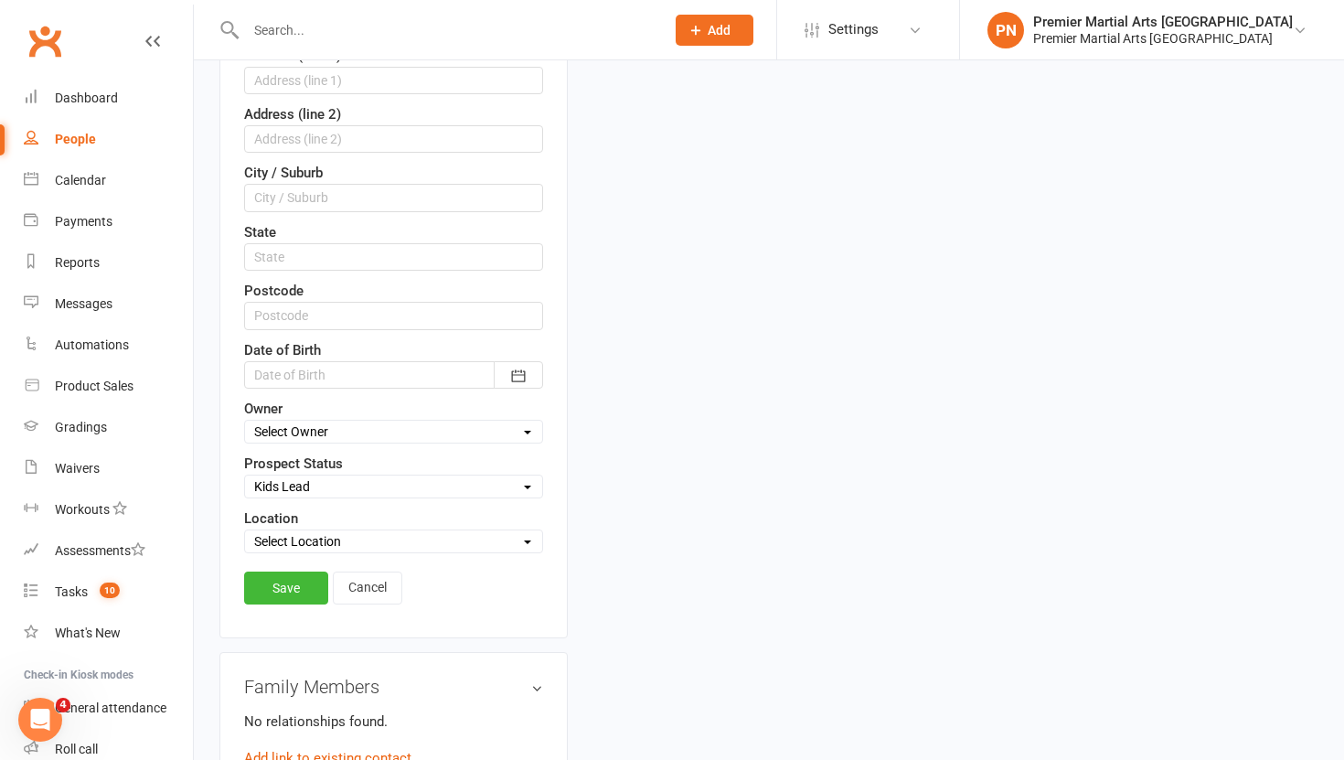
click at [364, 476] on select "Select Initial Call Made - L1 Booked Self Booked Via Calendly - L1 Booked Initi…" at bounding box center [393, 486] width 297 height 20
select select "Initial Call Made - L1 Booked"
click at [245, 476] on select "Select Initial Call Made - L1 Booked Self Booked Via Calendly - L1 Booked Initi…" at bounding box center [393, 486] width 297 height 20
click at [290, 588] on link "Save" at bounding box center [286, 587] width 84 height 33
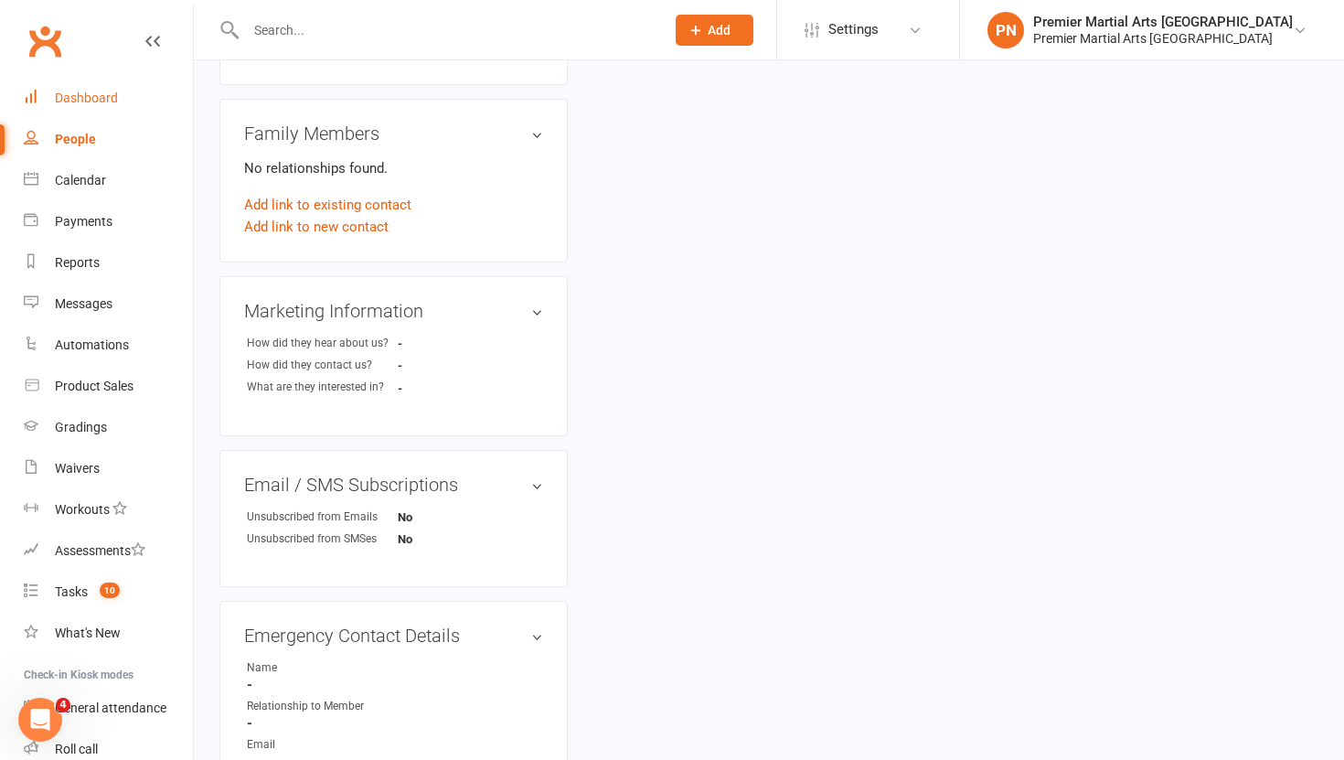
click at [86, 107] on link "Dashboard" at bounding box center [108, 98] width 169 height 41
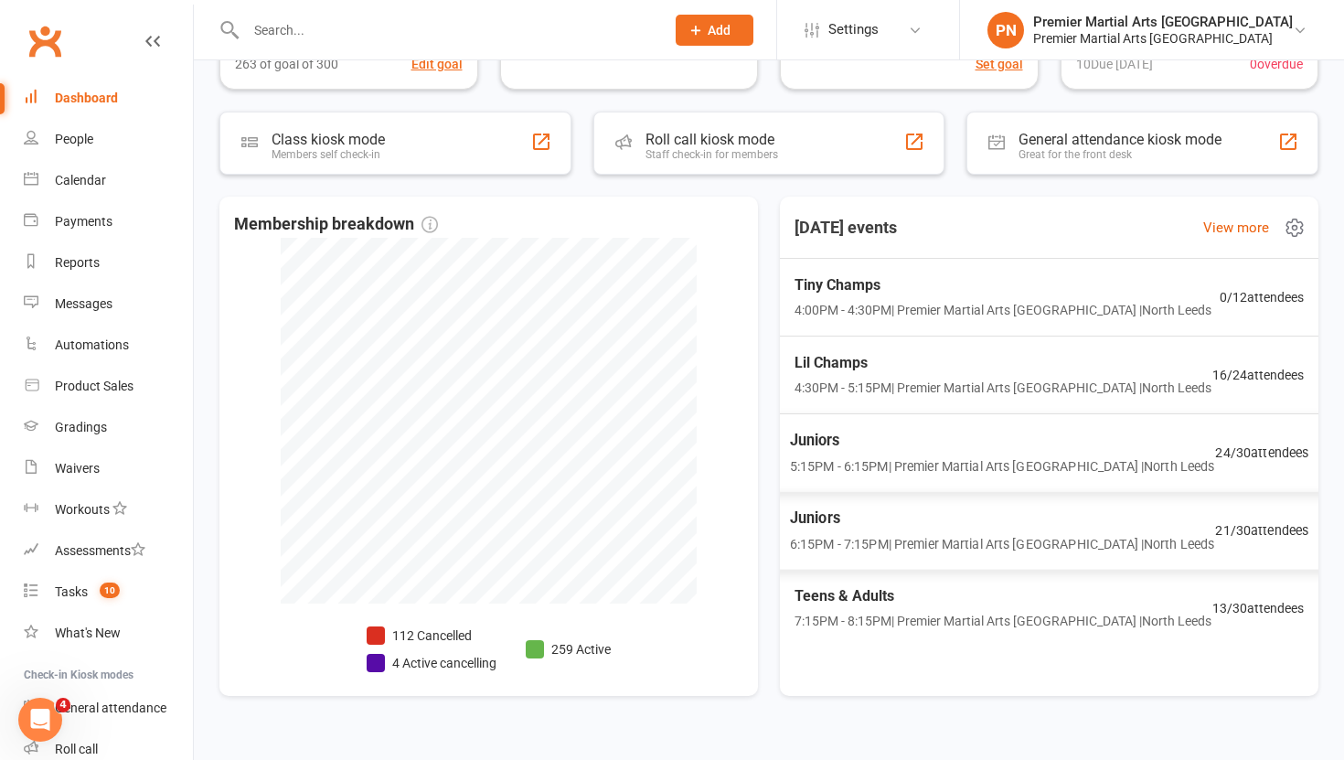
scroll to position [295, 0]
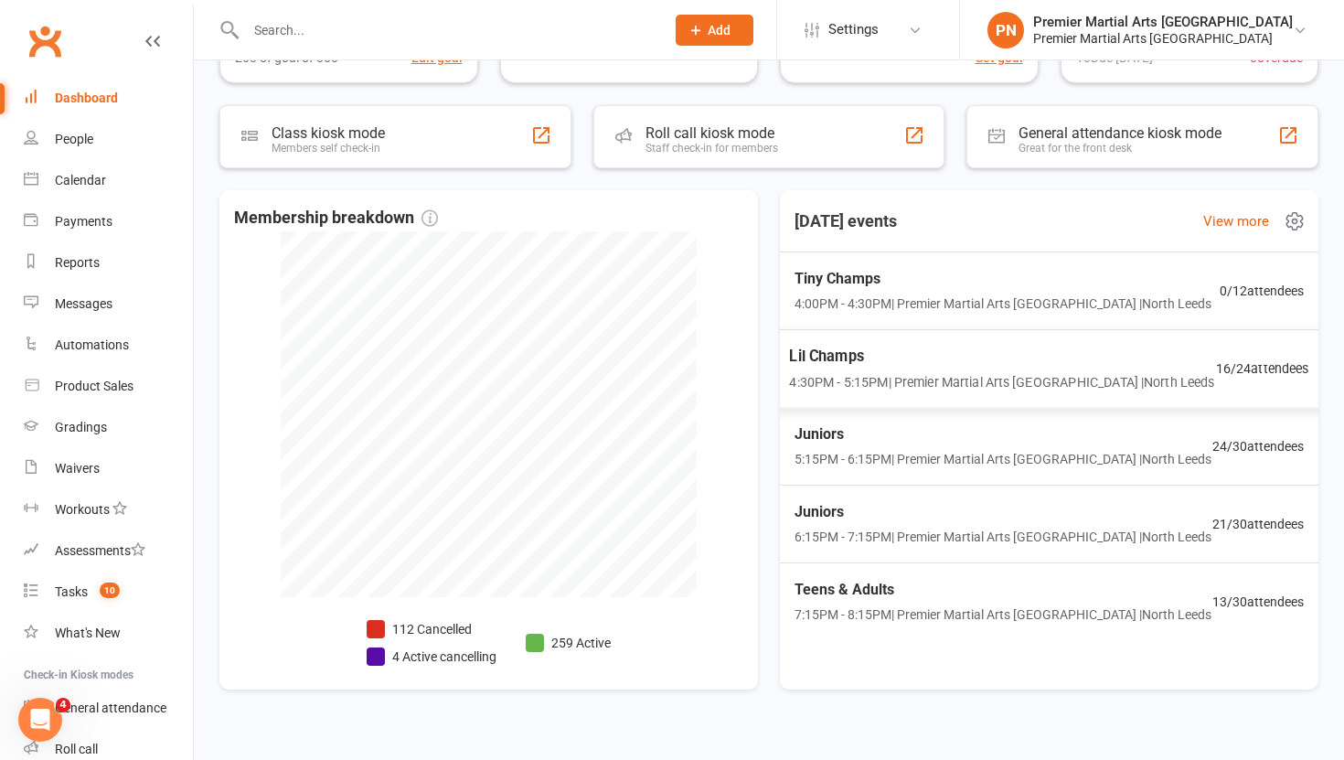
click at [924, 375] on span "4:30PM - 5:15PM | Premier Martial Arts [GEOGRAPHIC_DATA] | [GEOGRAPHIC_DATA]" at bounding box center [1001, 381] width 425 height 21
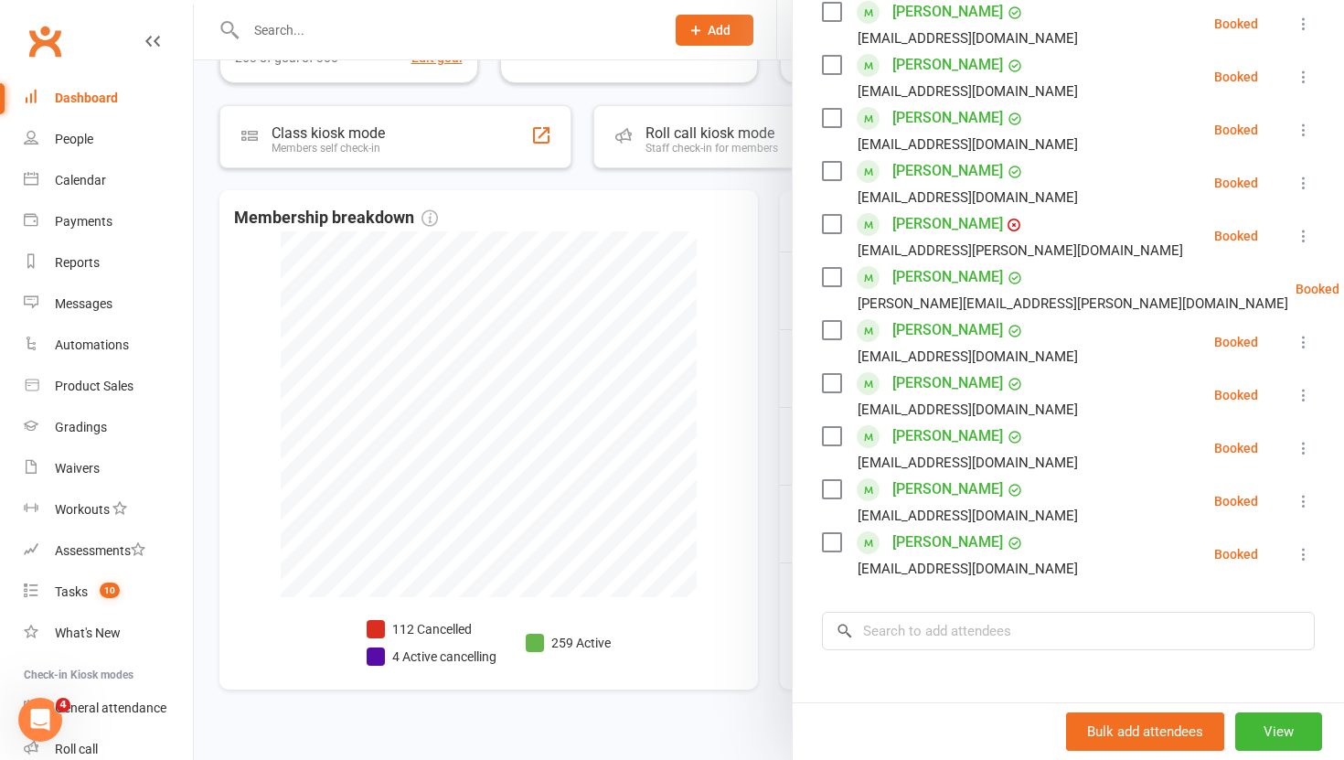
scroll to position [814, 0]
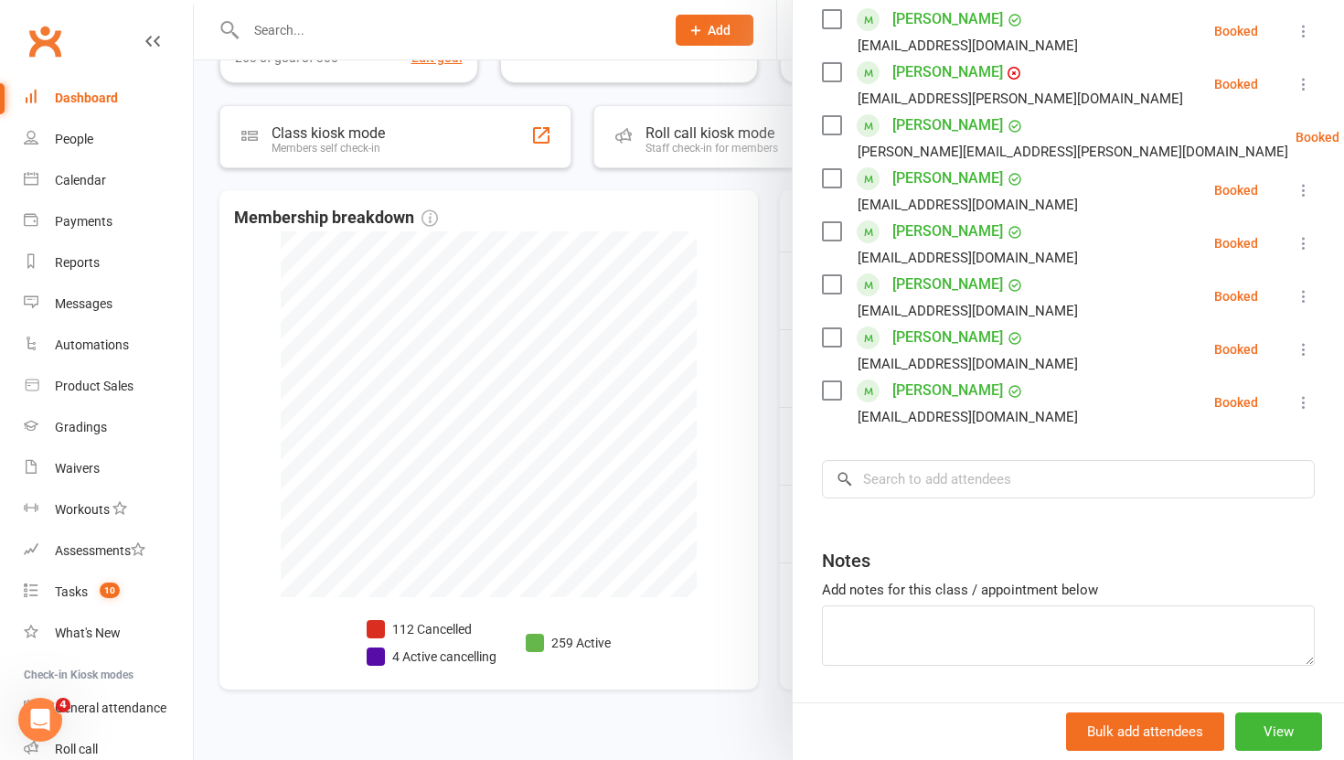
click at [763, 364] on div at bounding box center [769, 380] width 1150 height 760
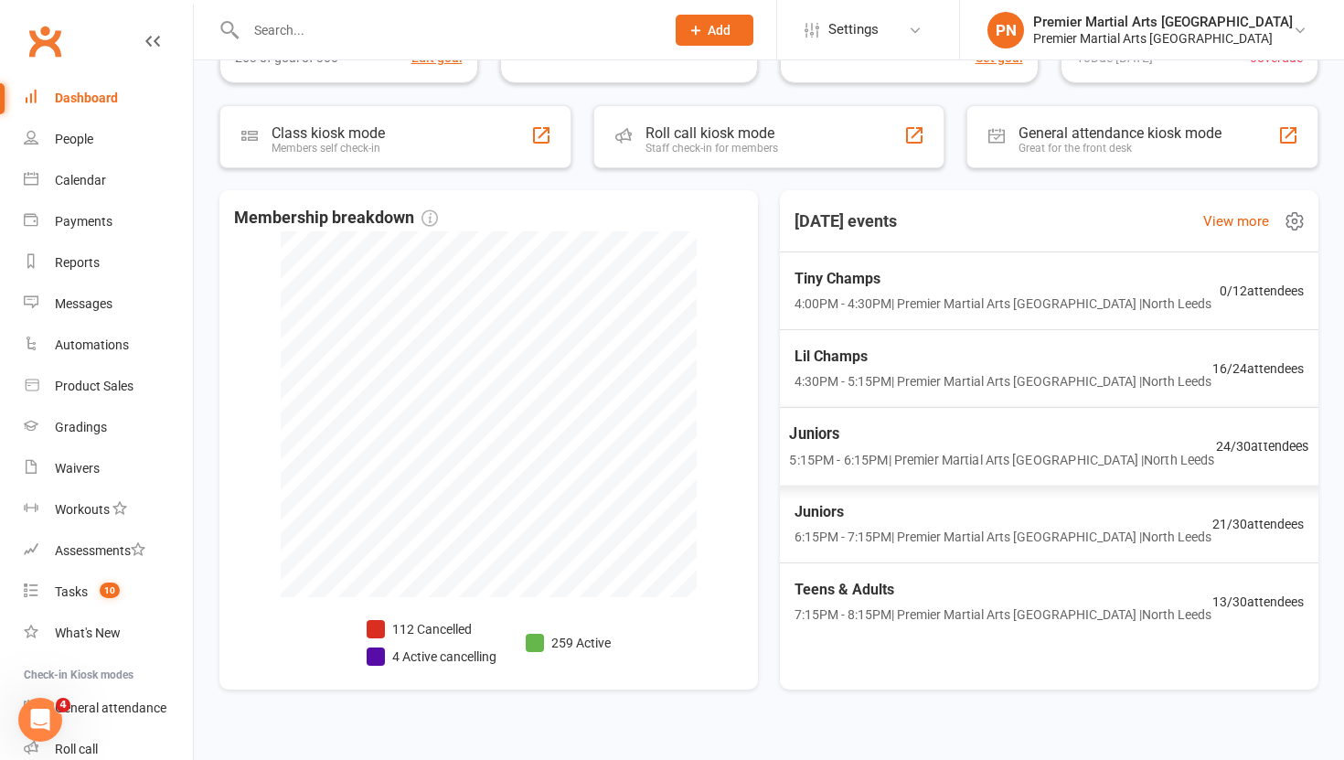
click at [1032, 452] on span "5:15PM - 6:15PM | Premier Martial Arts [GEOGRAPHIC_DATA] | [GEOGRAPHIC_DATA]" at bounding box center [1001, 459] width 425 height 21
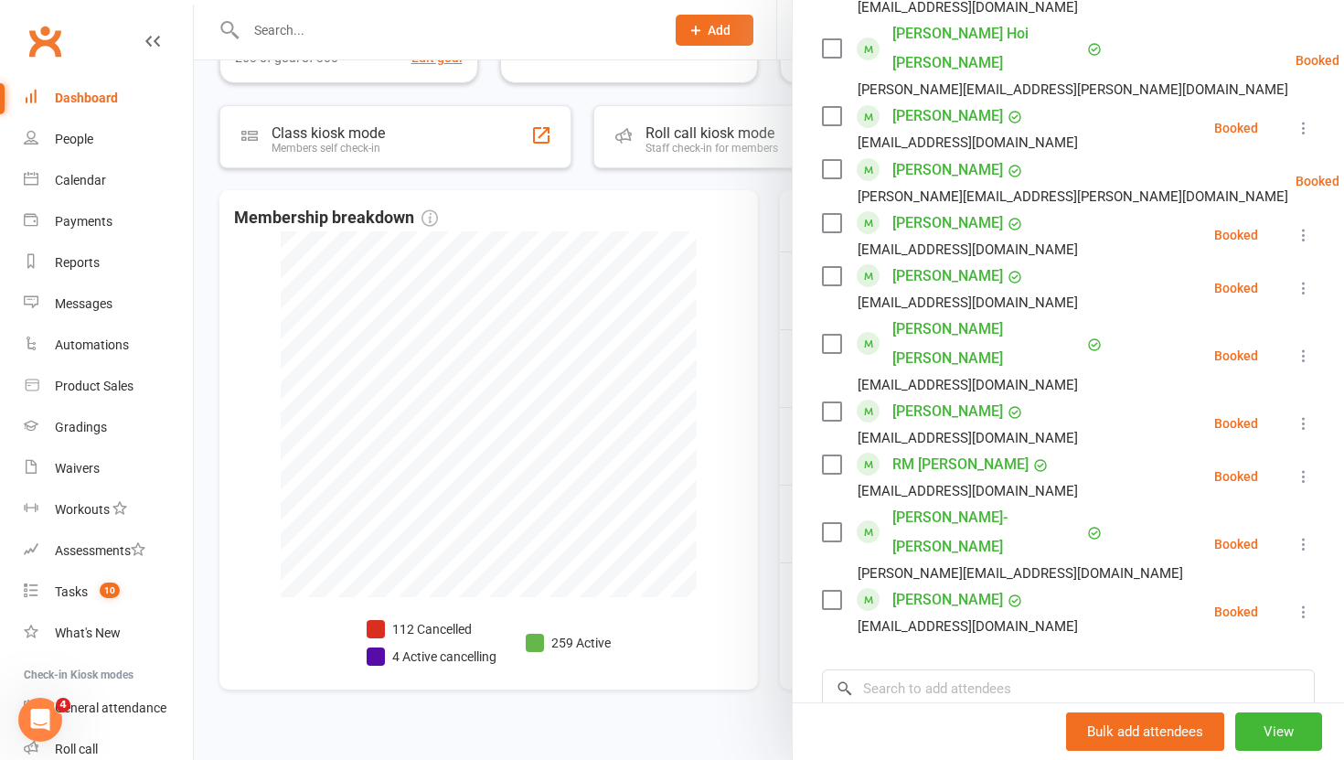
scroll to position [1112, 0]
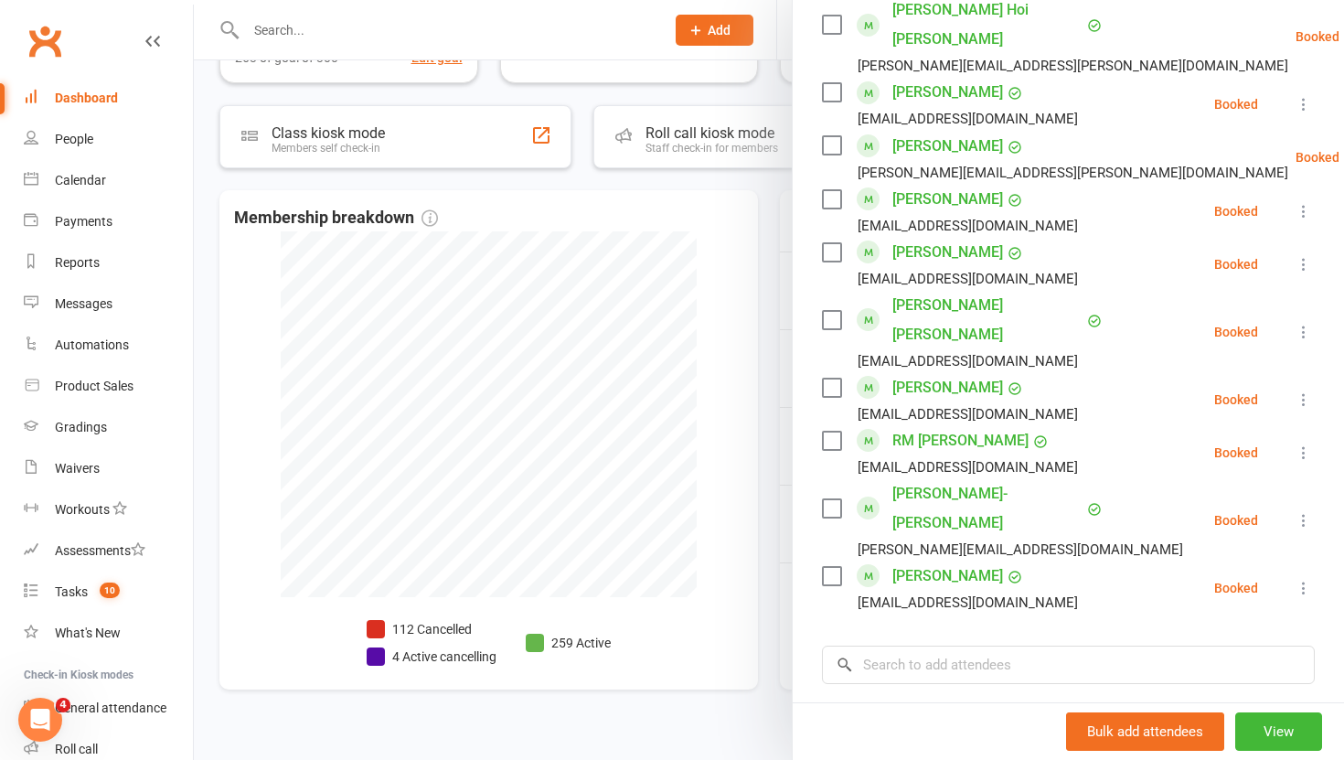
click at [764, 453] on div at bounding box center [769, 380] width 1150 height 760
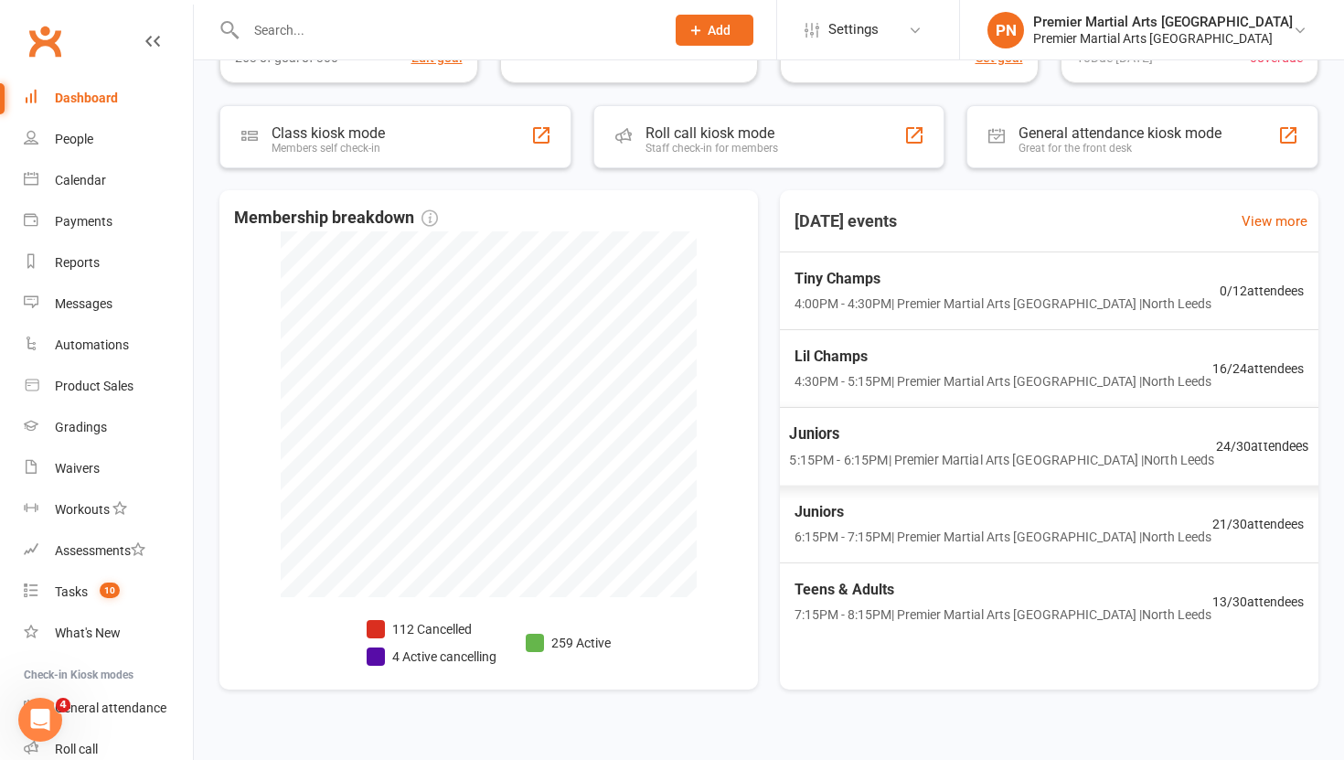
click at [955, 458] on span "5:15PM - 6:15PM | Premier Martial Arts [GEOGRAPHIC_DATA] | [GEOGRAPHIC_DATA]" at bounding box center [1001, 459] width 425 height 21
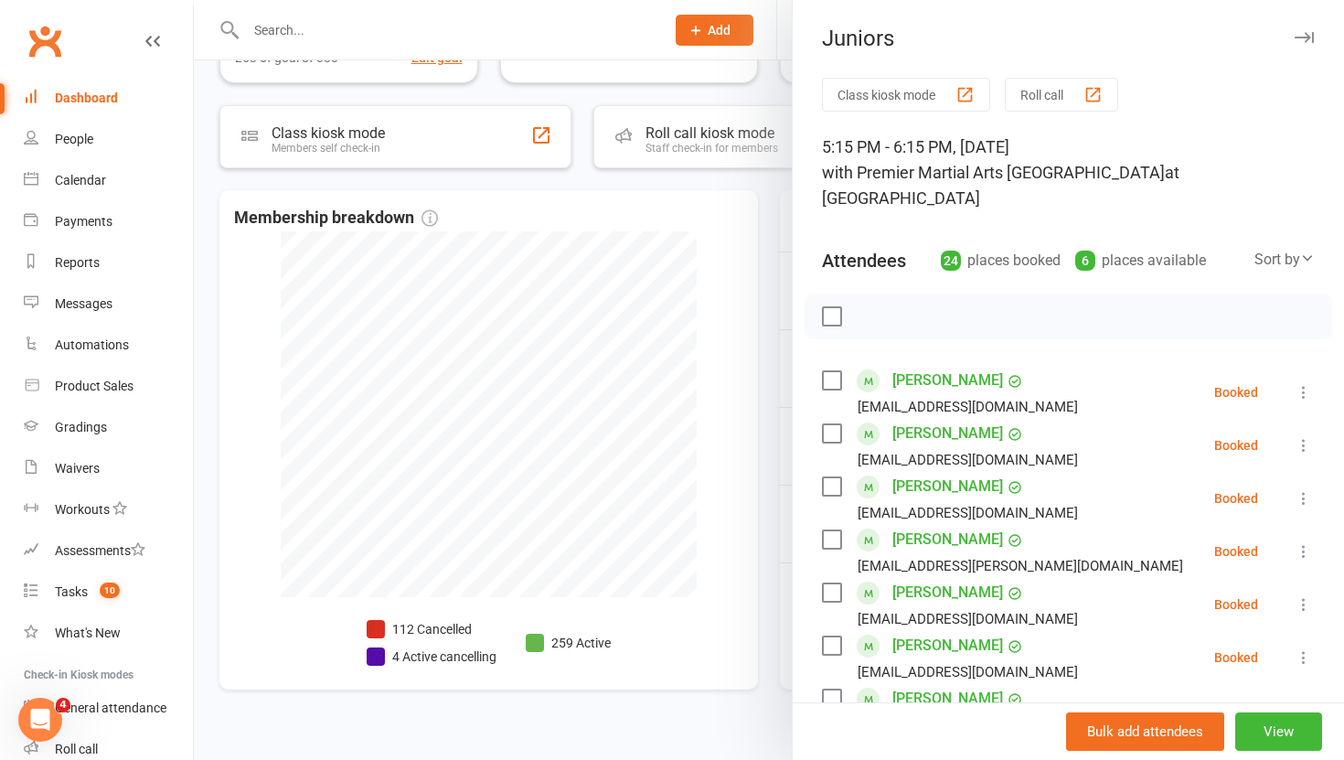
click at [779, 438] on div at bounding box center [769, 380] width 1150 height 760
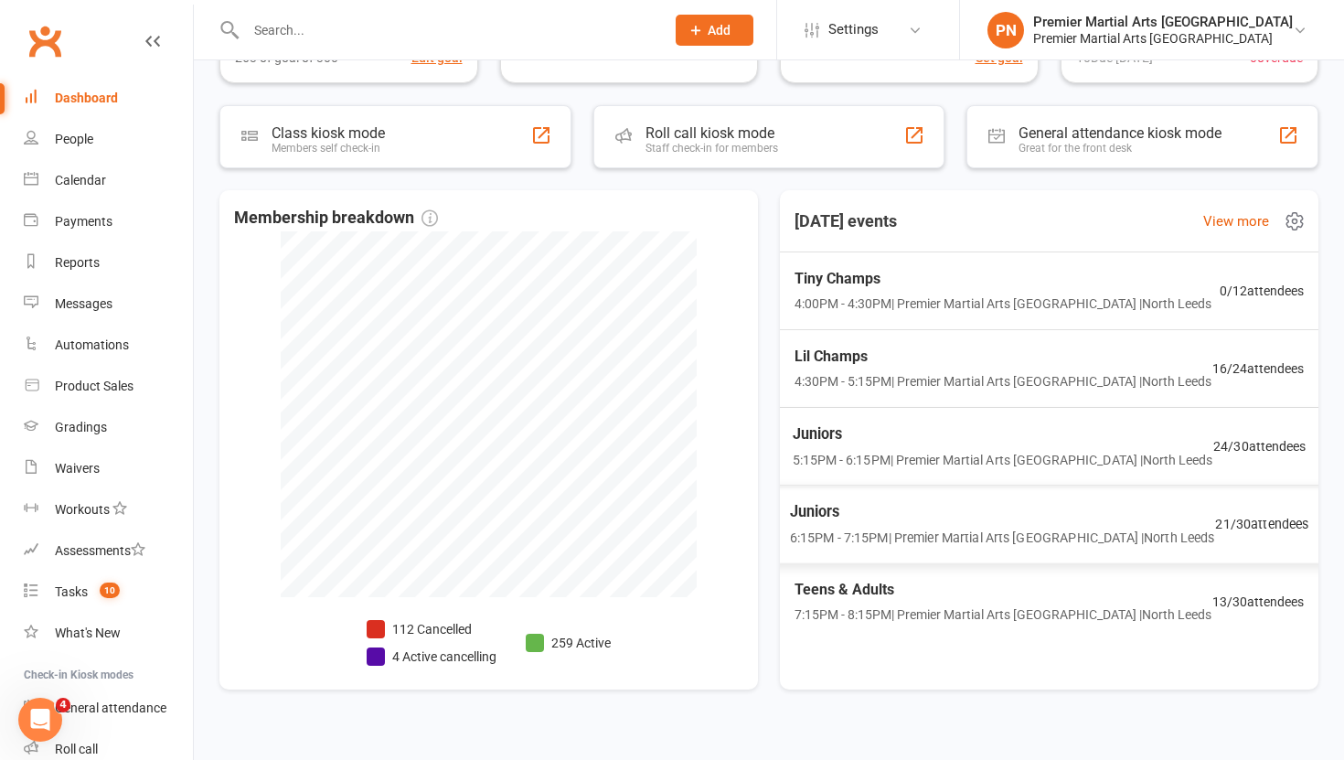
click at [913, 496] on div "Juniors 6:15PM - 7:15PM | Premier Martial Arts [GEOGRAPHIC_DATA] | [GEOGRAPHIC_…" at bounding box center [1049, 524] width 564 height 80
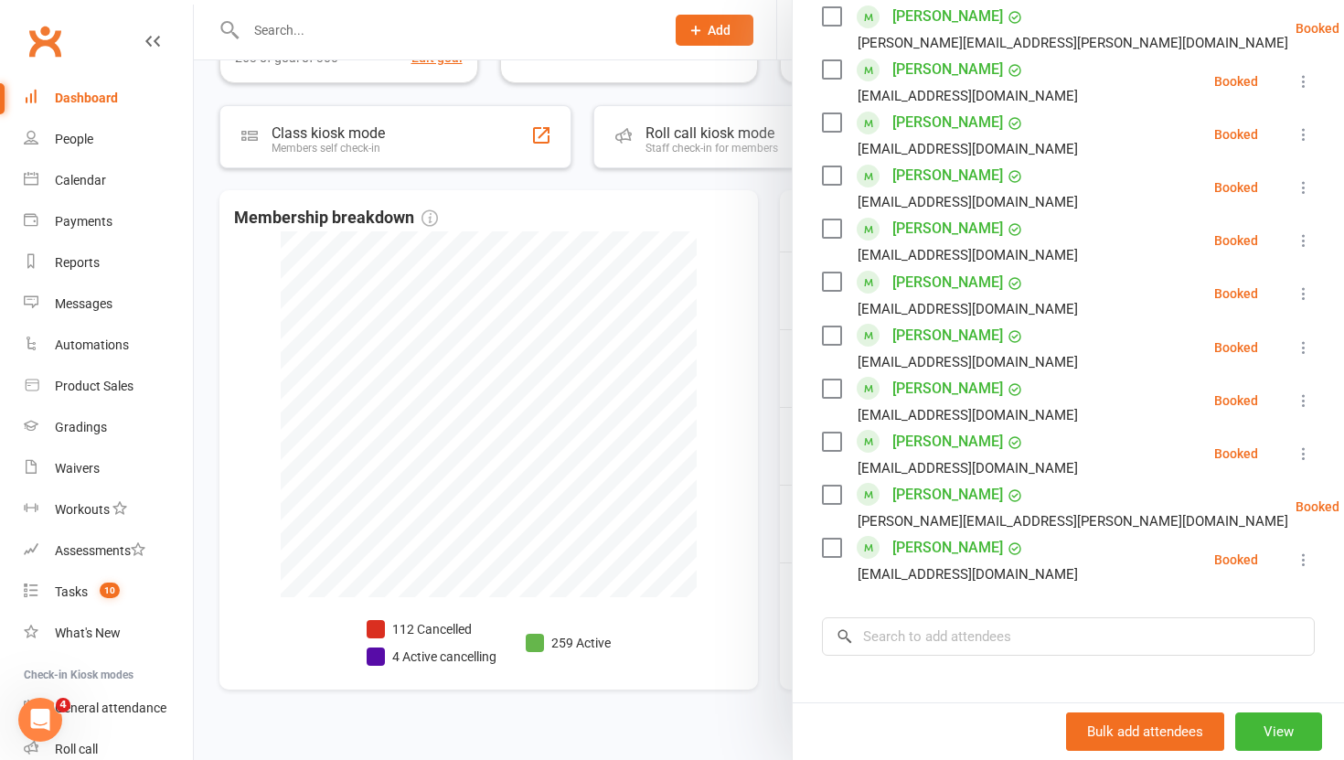
scroll to position [897, 0]
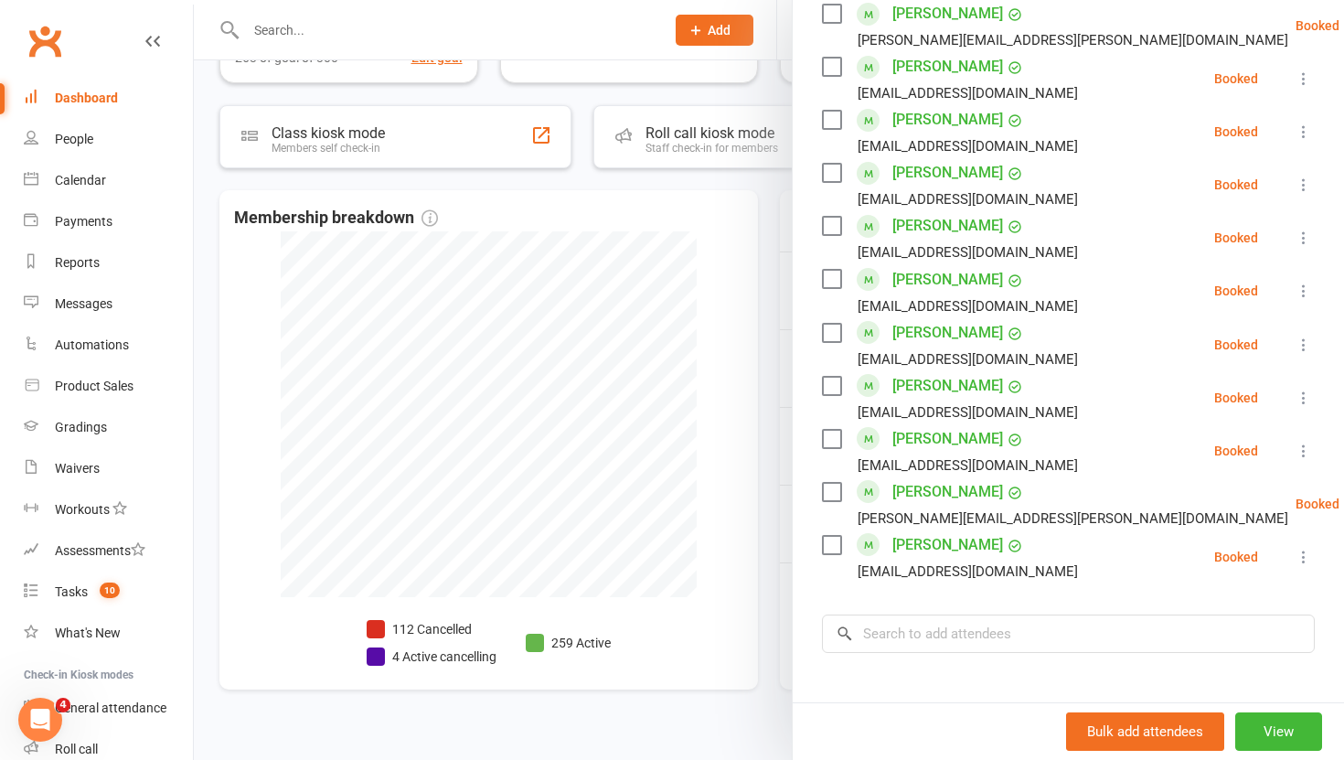
click at [757, 523] on div at bounding box center [769, 380] width 1150 height 760
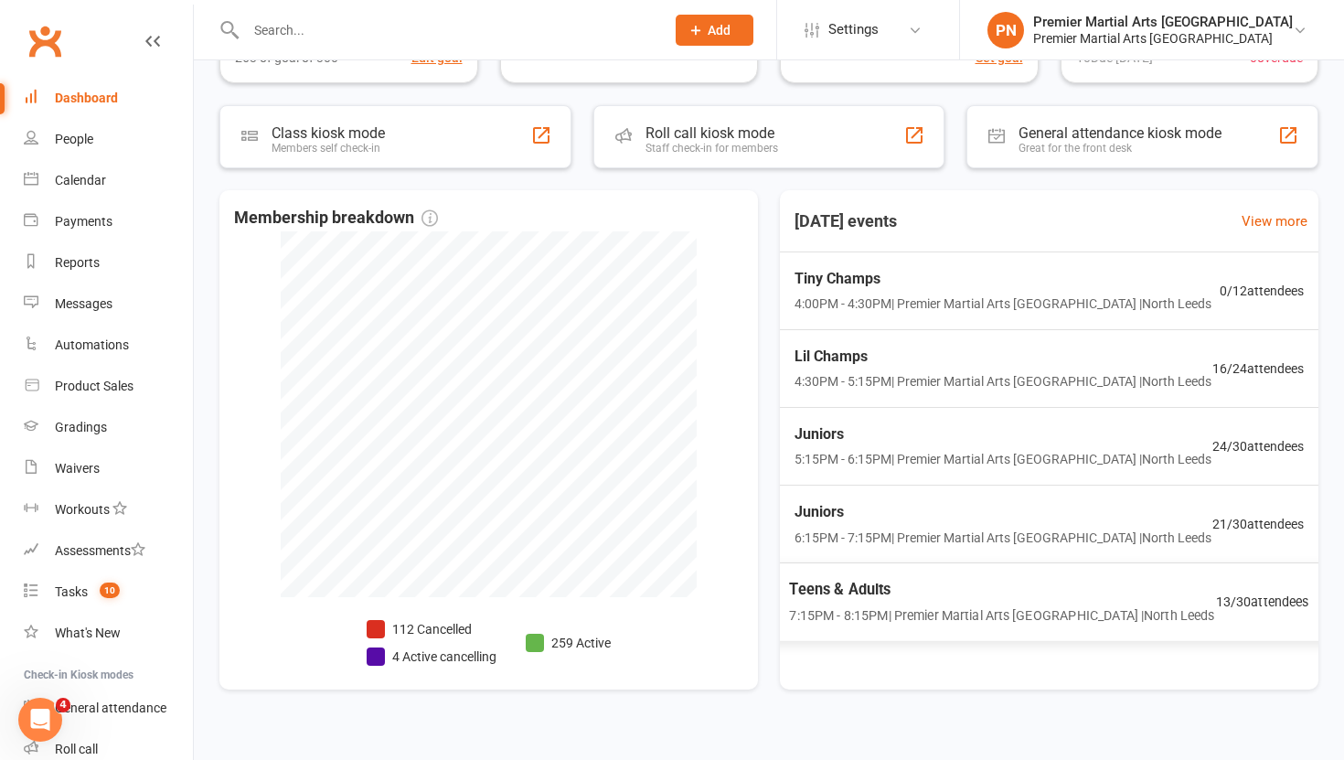
click at [907, 604] on div "Teens & Adults 7:15PM - 8:15PM | Premier Martial Arts [GEOGRAPHIC_DATA] | [GEOG…" at bounding box center [1001, 601] width 425 height 48
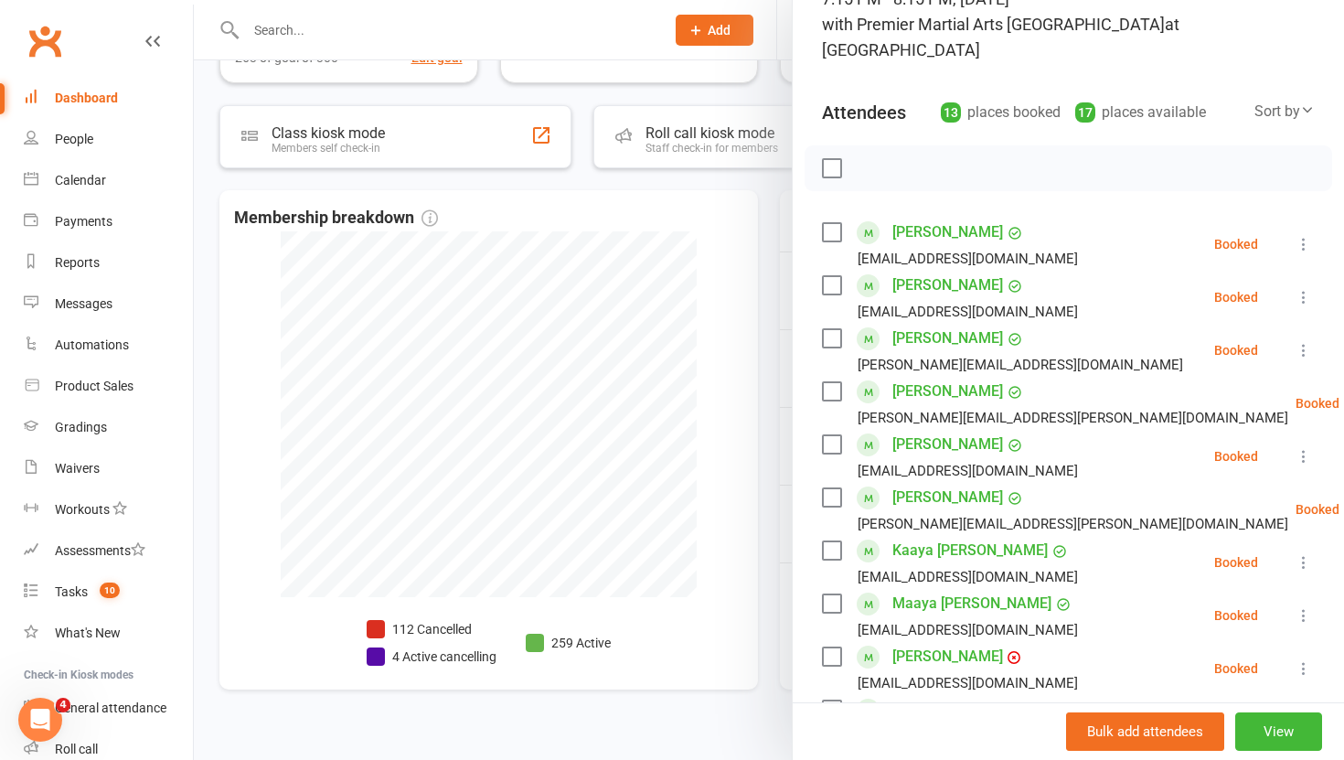
scroll to position [144, 0]
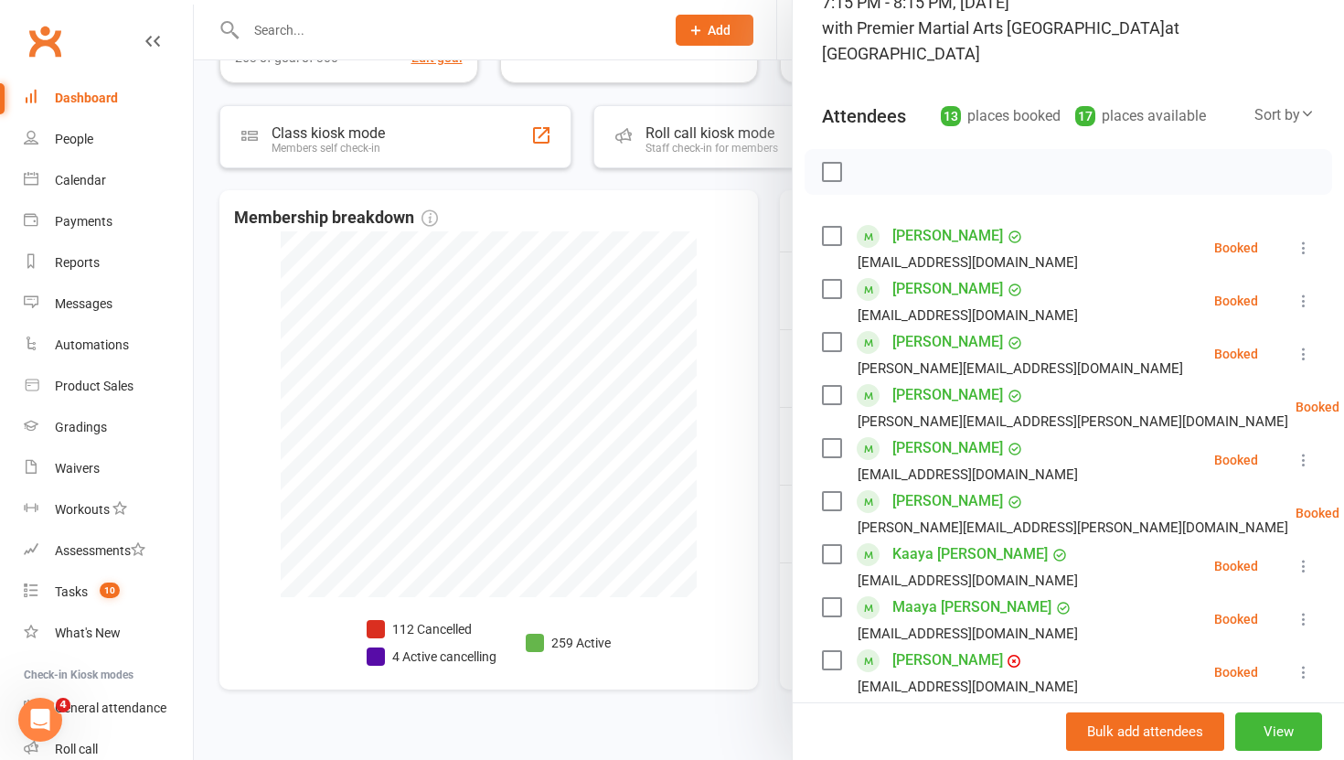
click at [778, 468] on div at bounding box center [769, 380] width 1150 height 760
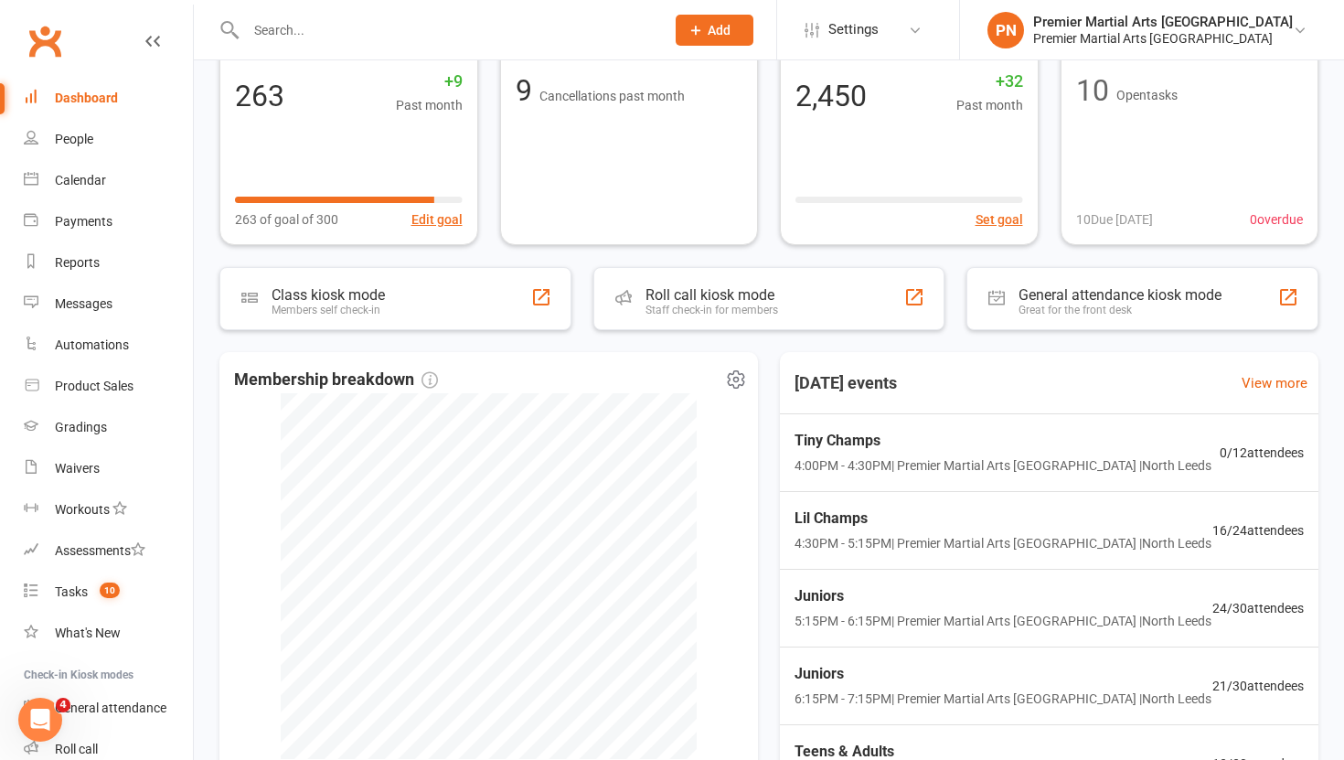
scroll to position [0, 0]
